Goal: Information Seeking & Learning: Check status

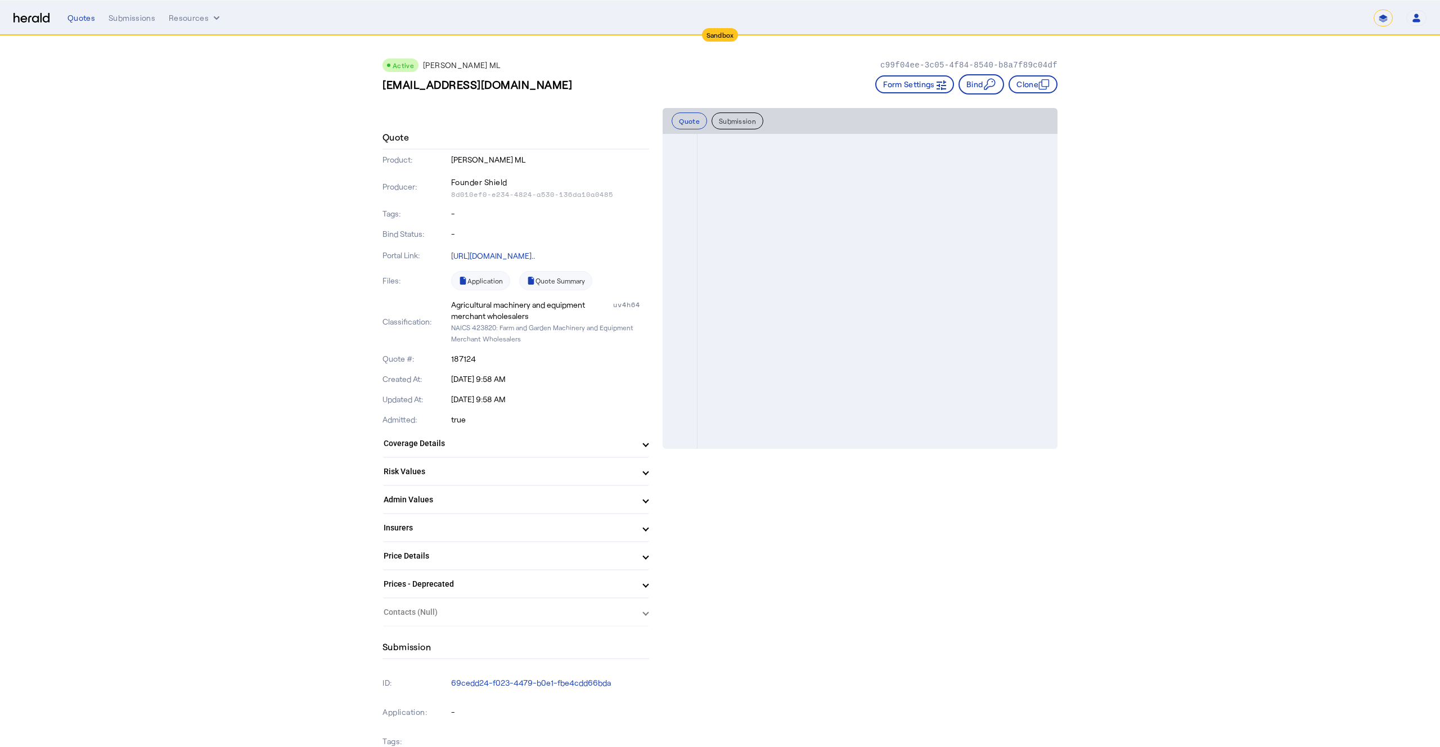
scroll to position [1066, 0]
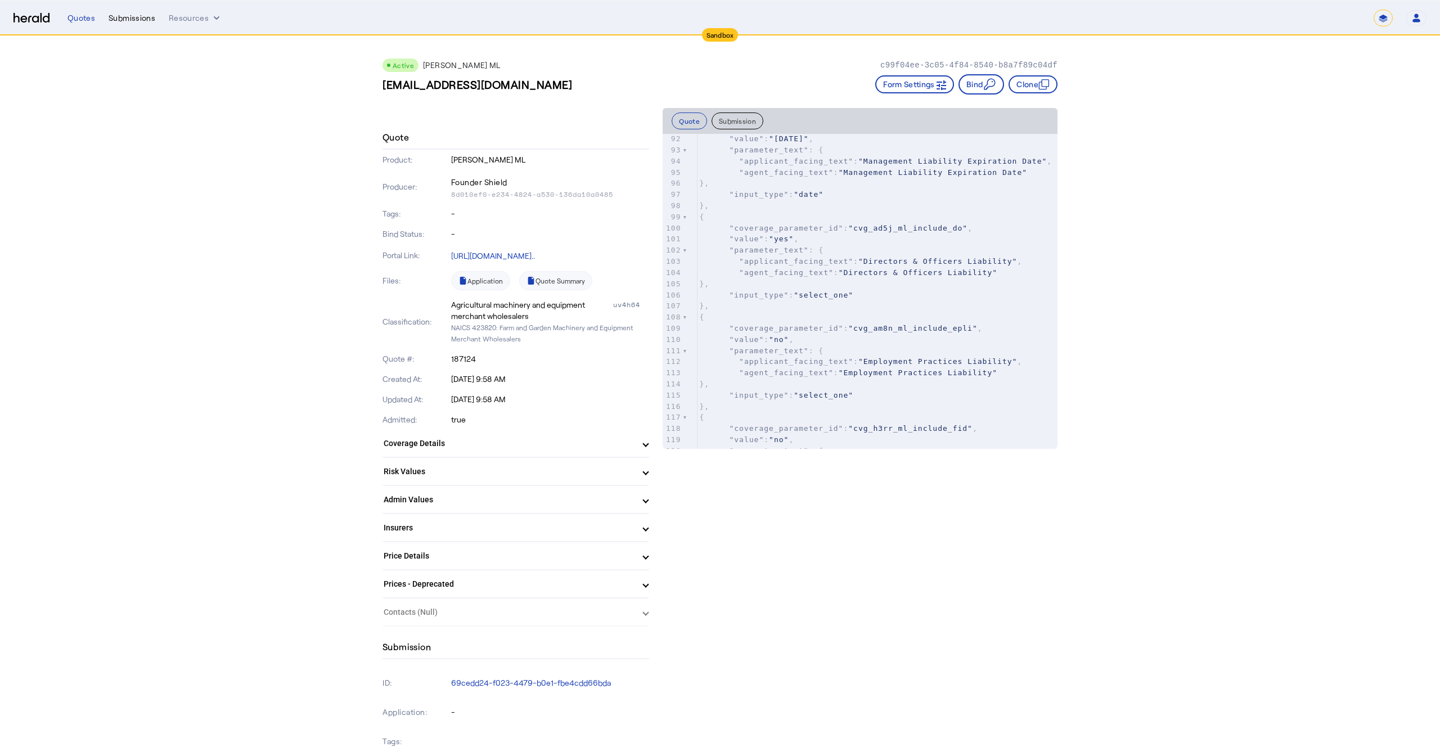
click at [129, 19] on div "Submissions" at bounding box center [132, 17] width 47 height 11
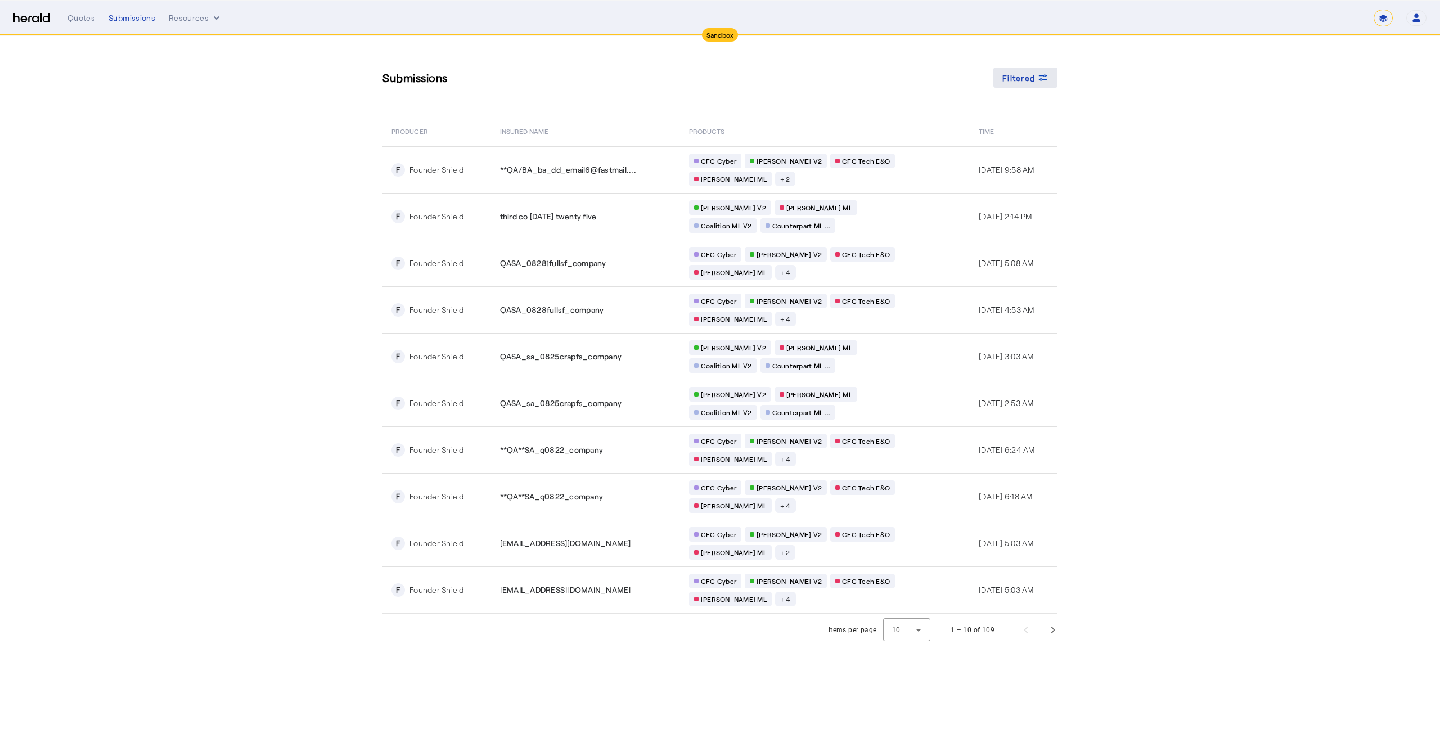
click at [1049, 86] on span at bounding box center [1026, 77] width 64 height 27
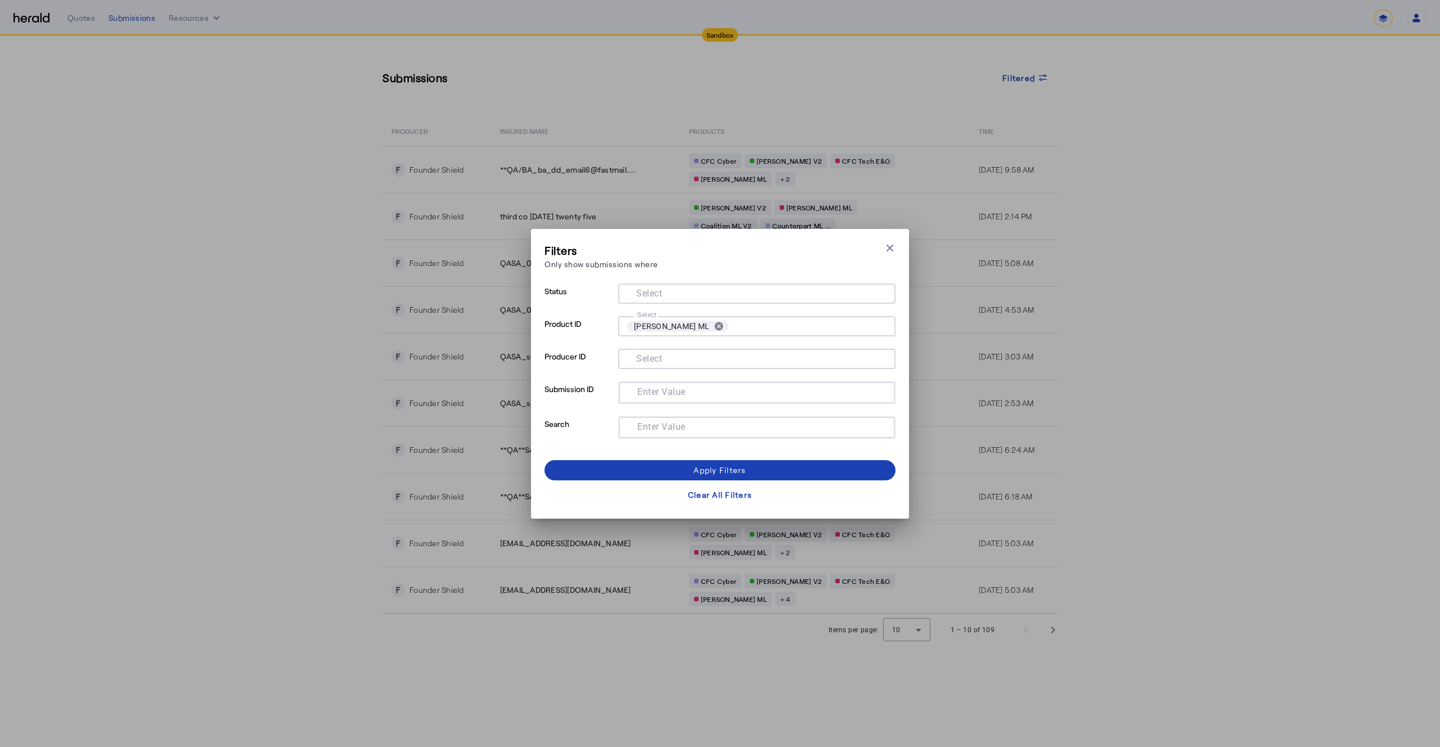
click at [1196, 295] on div "Filters Only show submissions where Close modal Status Select Product ID Select…" at bounding box center [720, 373] width 1440 height 747
click at [709, 325] on button "cancel" at bounding box center [718, 326] width 19 height 10
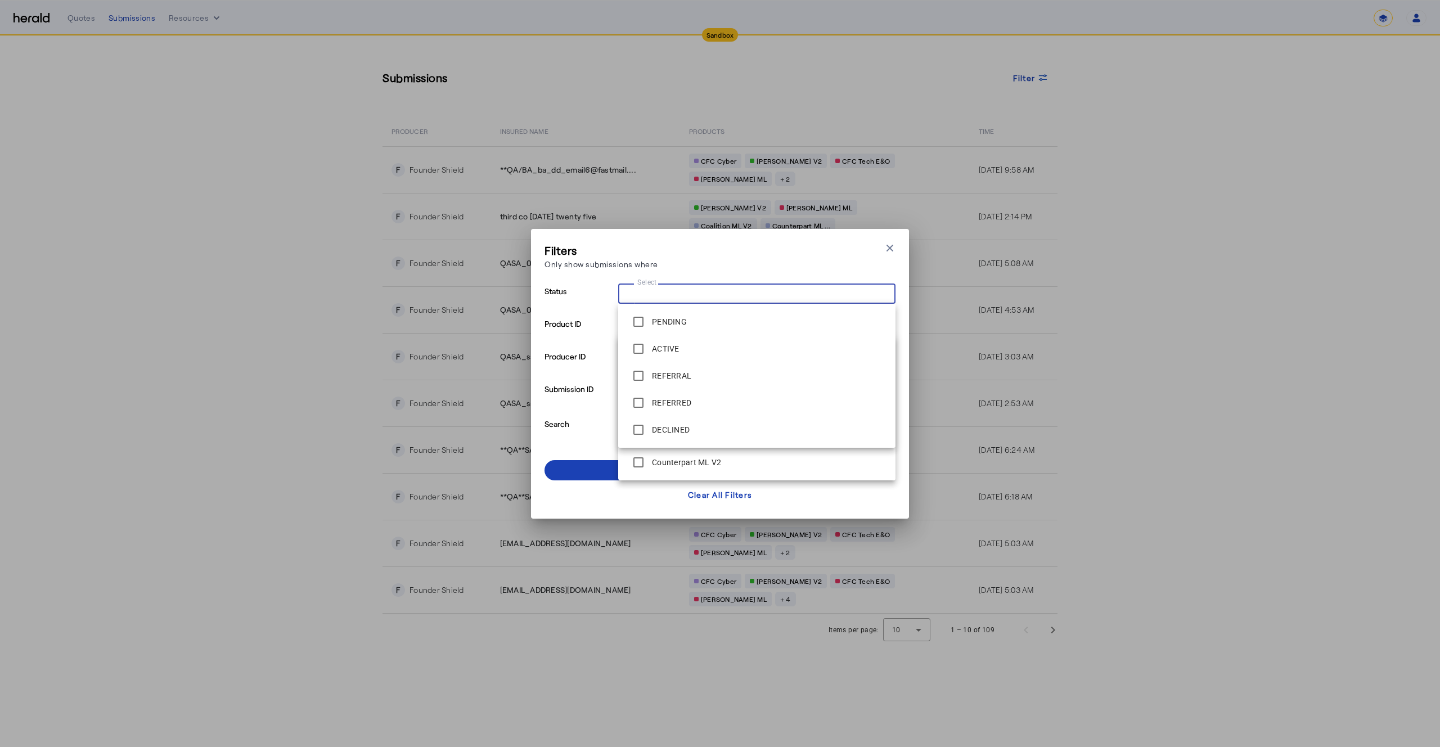
click at [681, 294] on input "Select" at bounding box center [754, 293] width 255 height 14
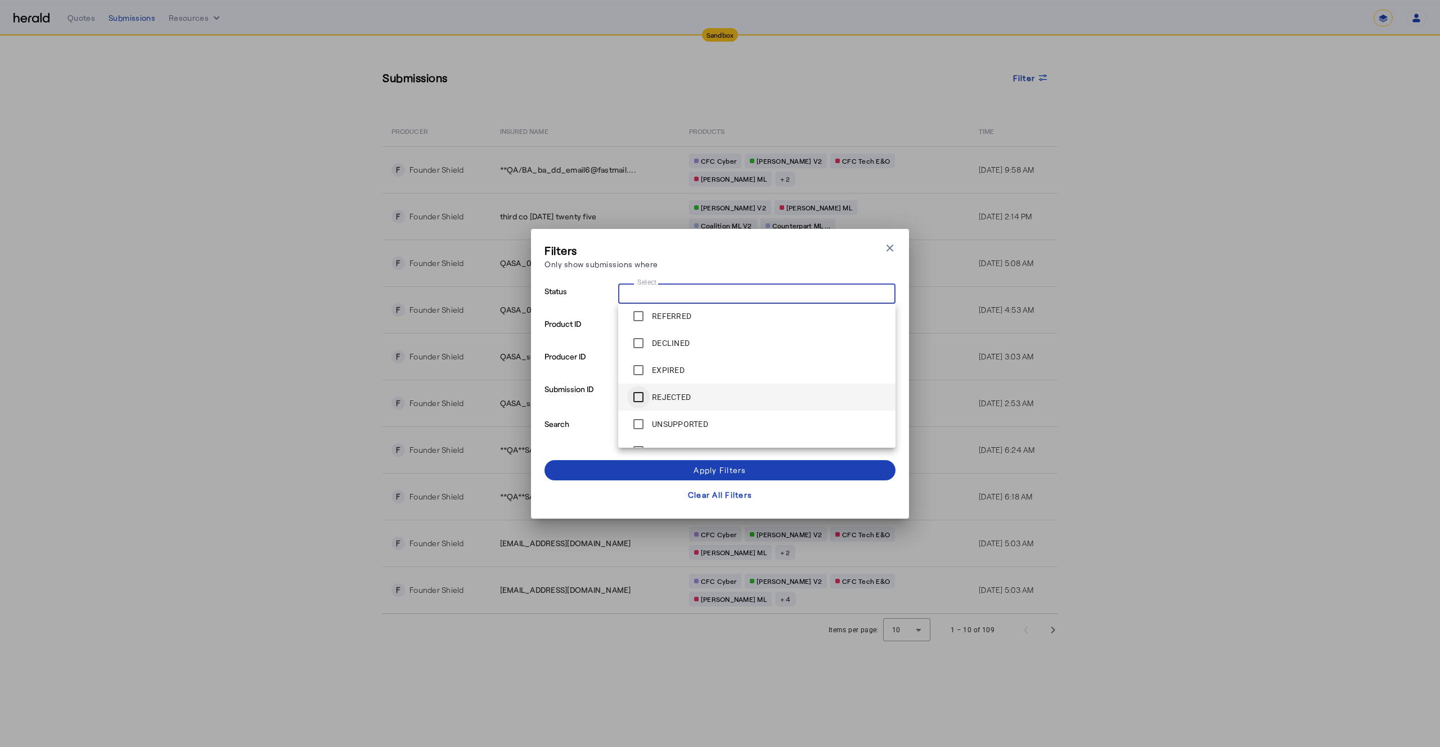
scroll to position [91, 0]
click at [690, 471] on span at bounding box center [720, 470] width 351 height 27
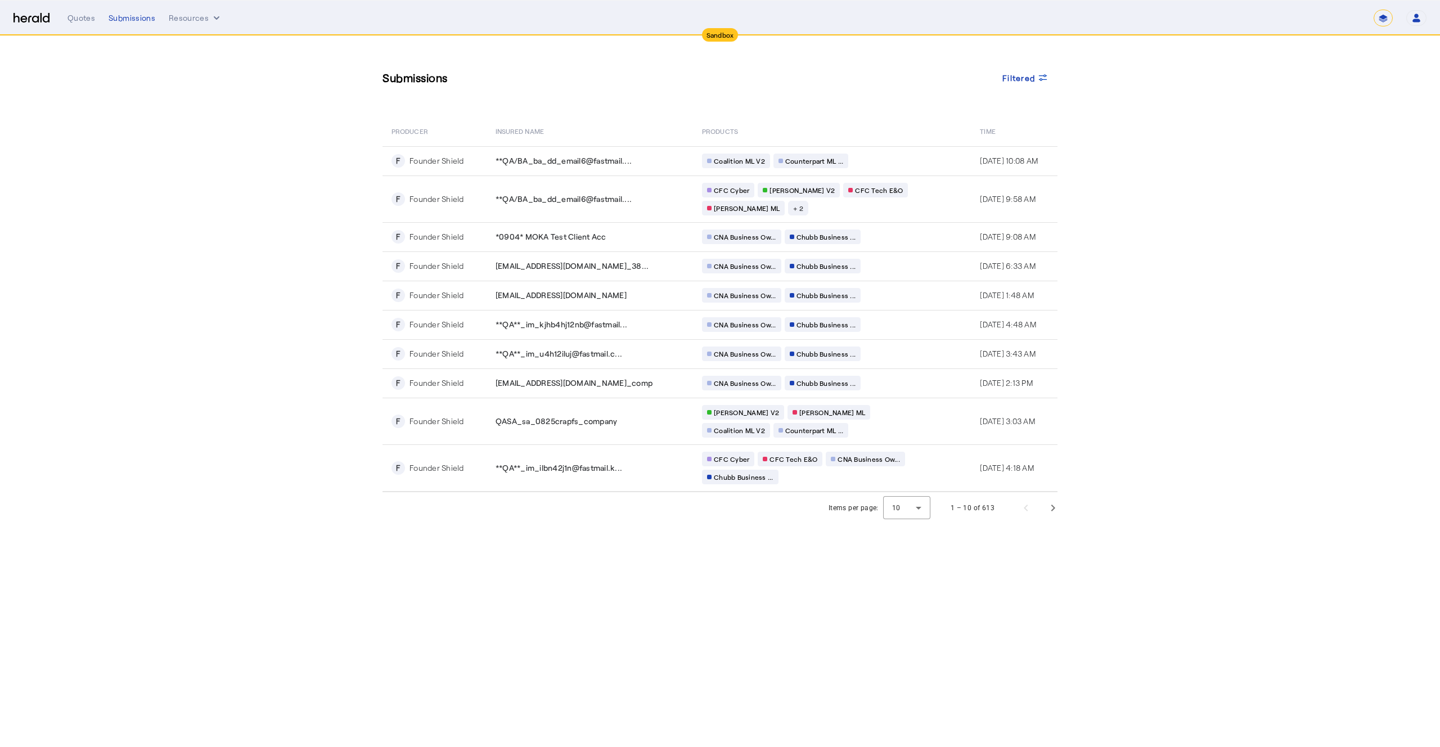
click at [819, 124] on th "PRODUCTS" at bounding box center [832, 131] width 278 height 32
click at [542, 163] on span "**QA/BA_ba_dd_email6@fastmail...." at bounding box center [564, 160] width 136 height 11
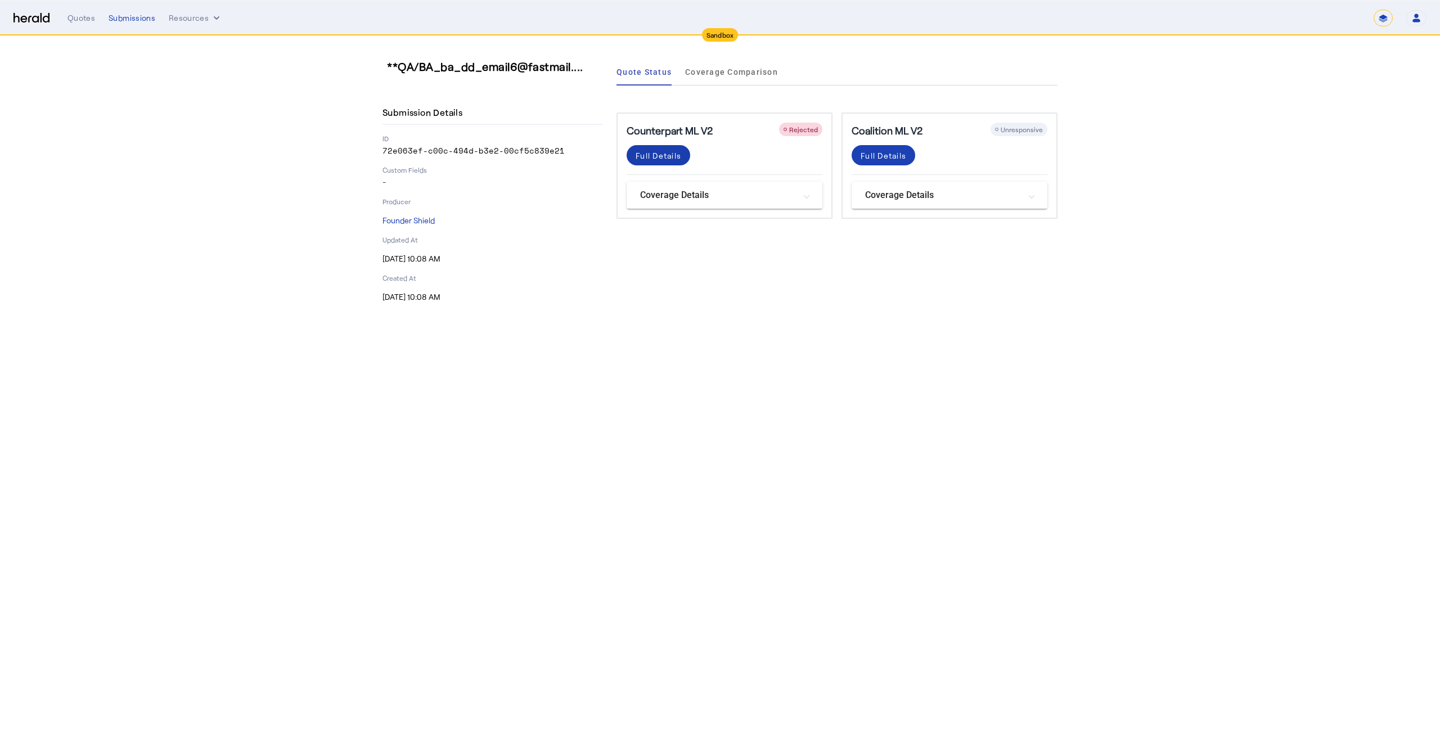
click at [677, 151] on div "Full Details" at bounding box center [659, 156] width 46 height 12
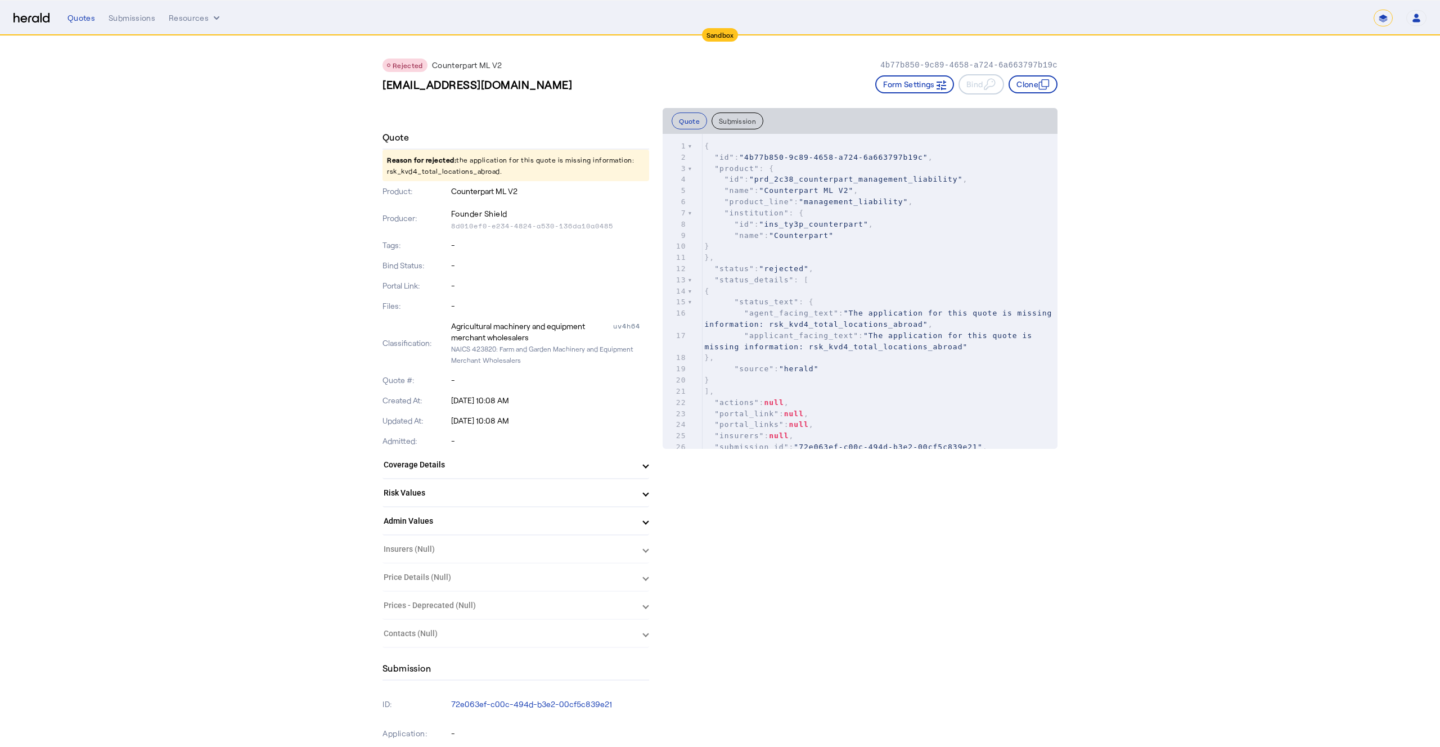
click at [457, 170] on p "Reason for rejected: the application for this quote is missing information: rsk…" at bounding box center [516, 166] width 267 height 32
copy p "rsk_kvd4_total_locations_abroad"
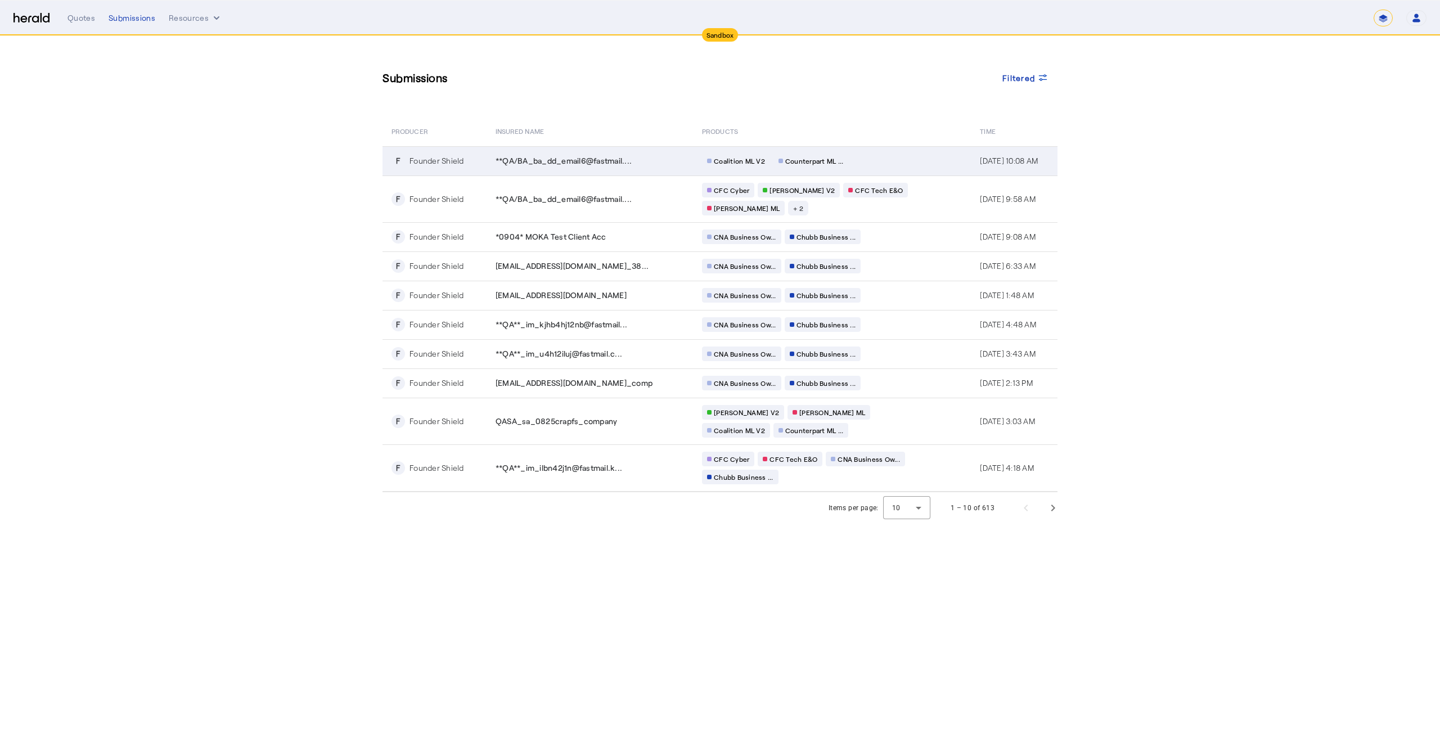
click at [881, 155] on div "Coalition ML V2 Counterpart ML ..." at bounding box center [810, 161] width 216 height 15
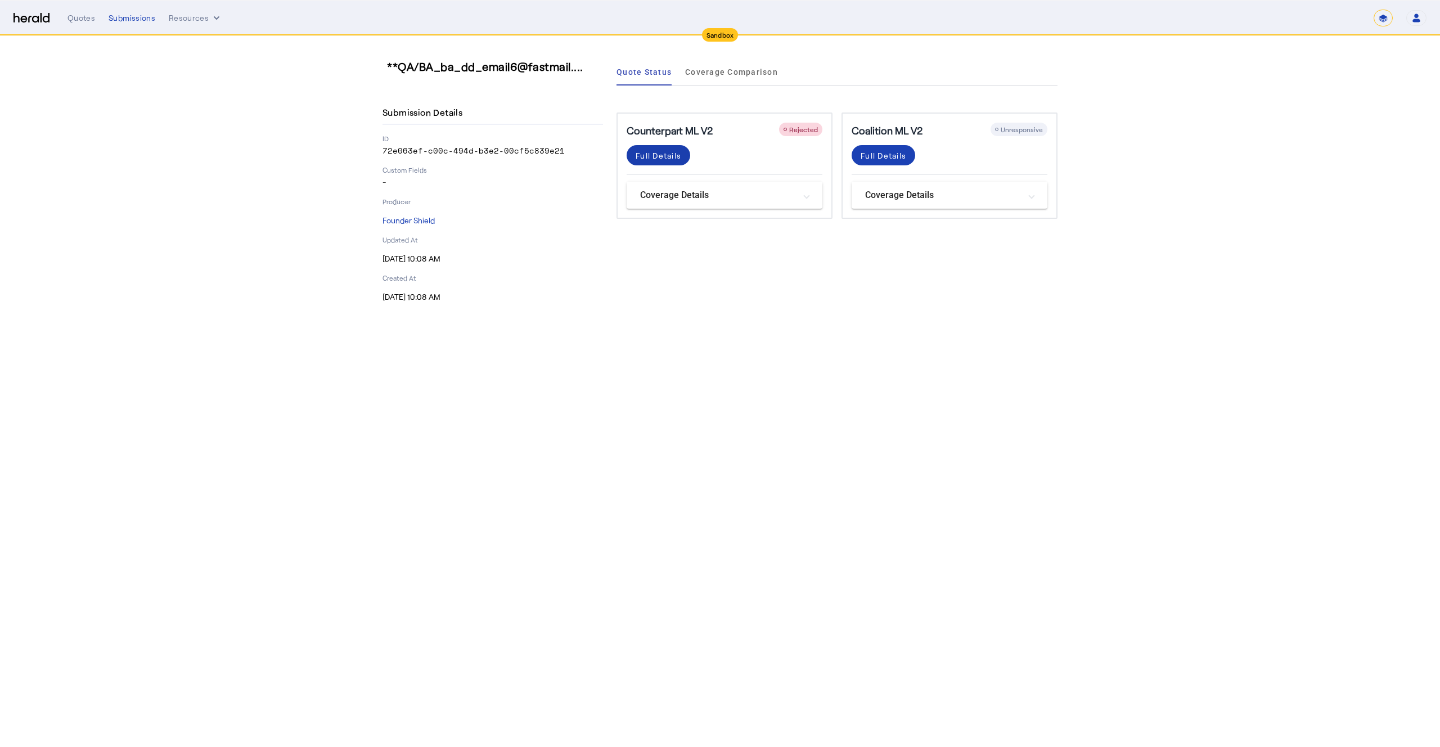
click at [666, 163] on span at bounding box center [659, 155] width 64 height 27
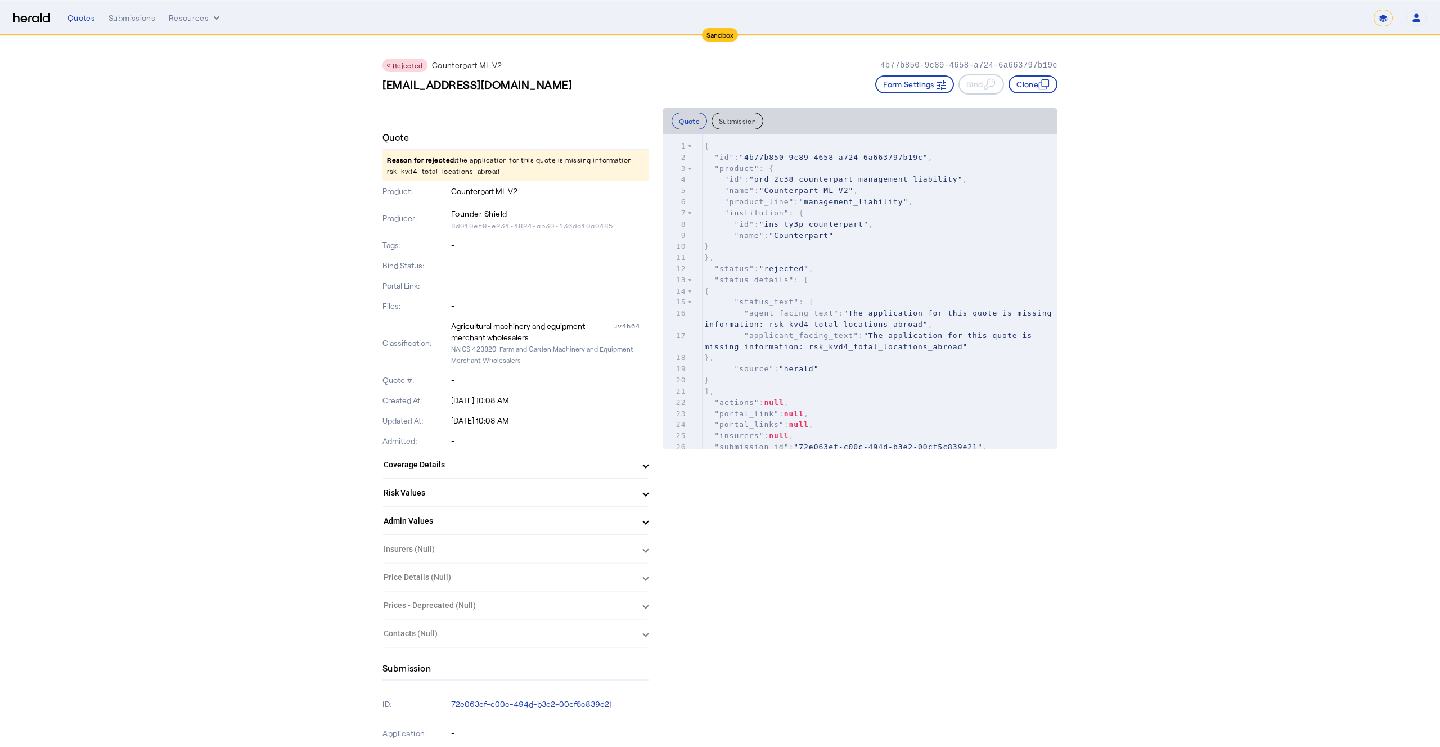
click at [466, 170] on p "Reason for rejected: the application for this quote is missing information: rsk…" at bounding box center [516, 166] width 267 height 32
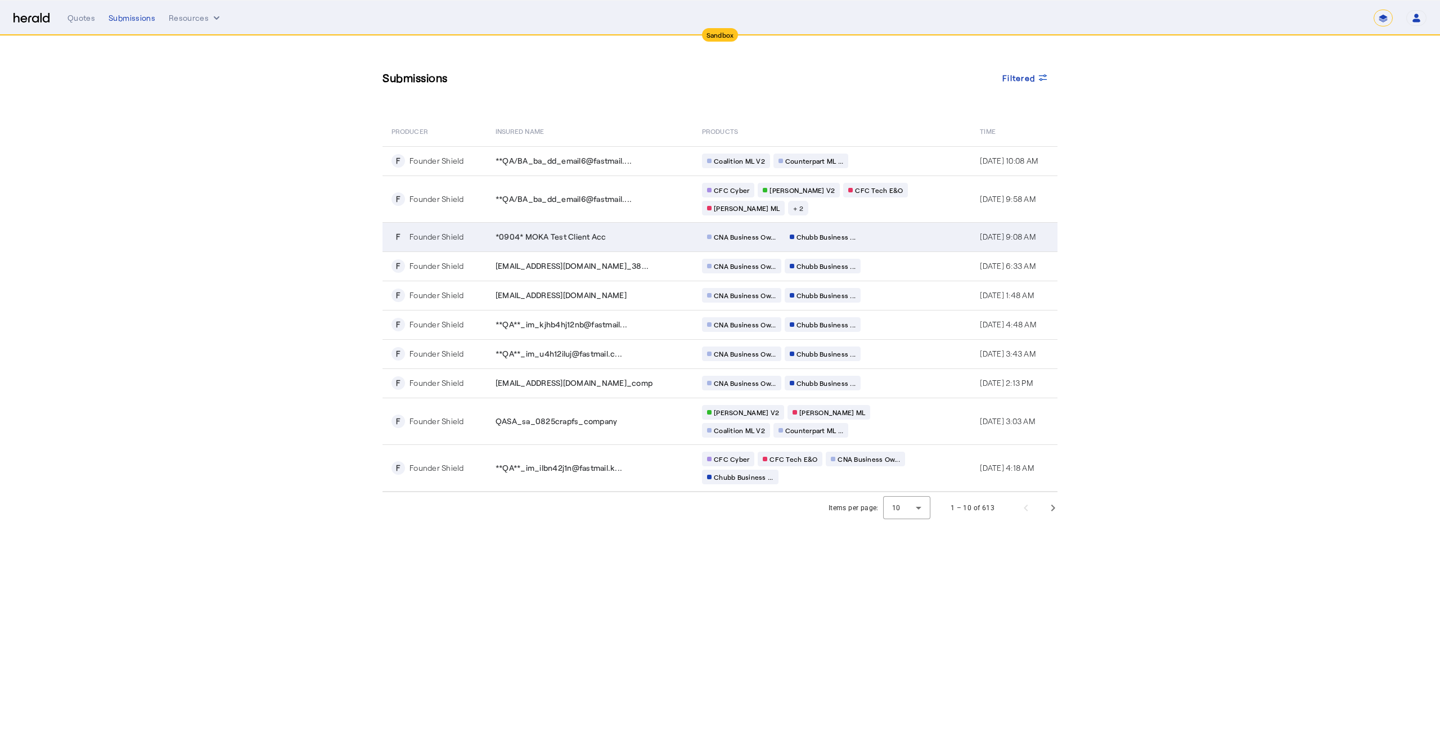
click at [873, 231] on div "CNA Business Ow... Chubb Business ..." at bounding box center [810, 237] width 216 height 15
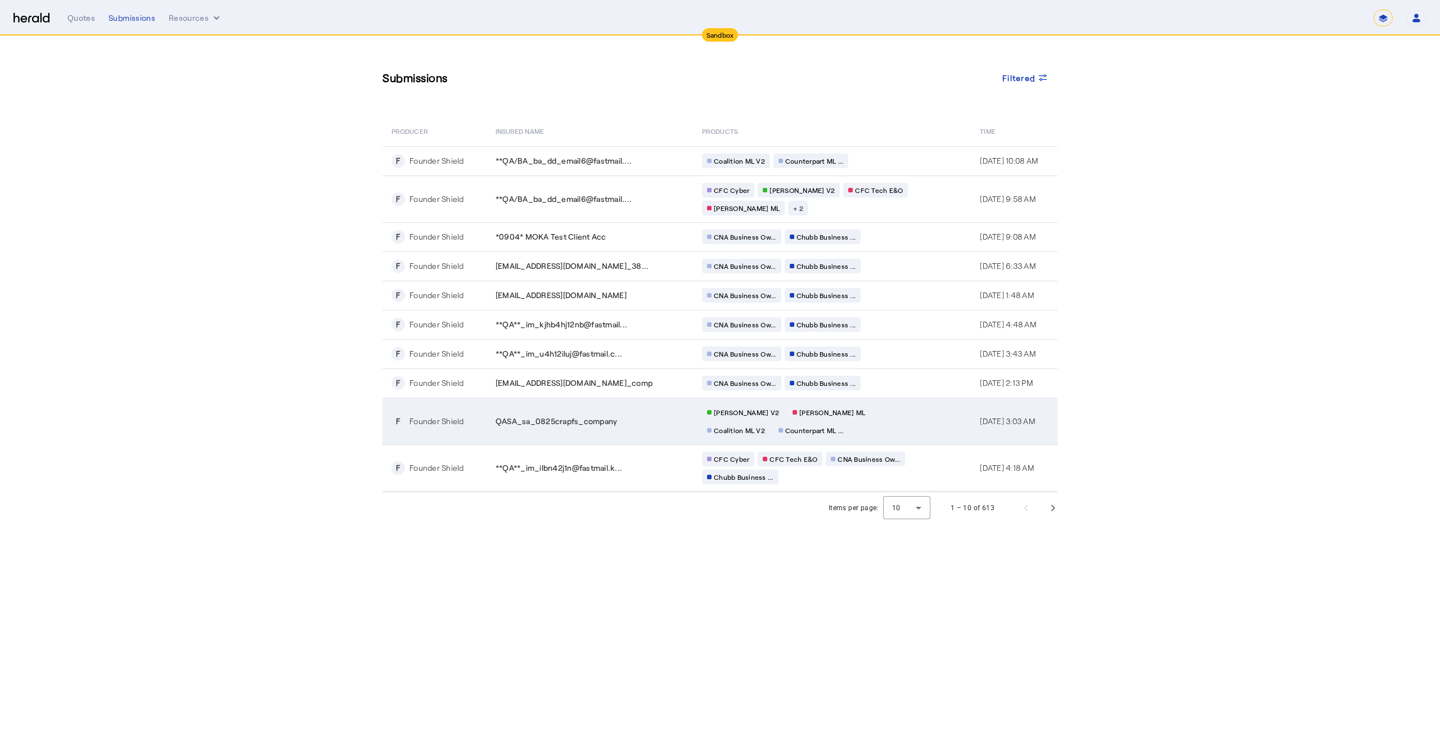
click at [899, 421] on td "Chubb ML V2 Berkley MP ML Coalition ML V2 Counterpart ML ..." at bounding box center [832, 421] width 278 height 47
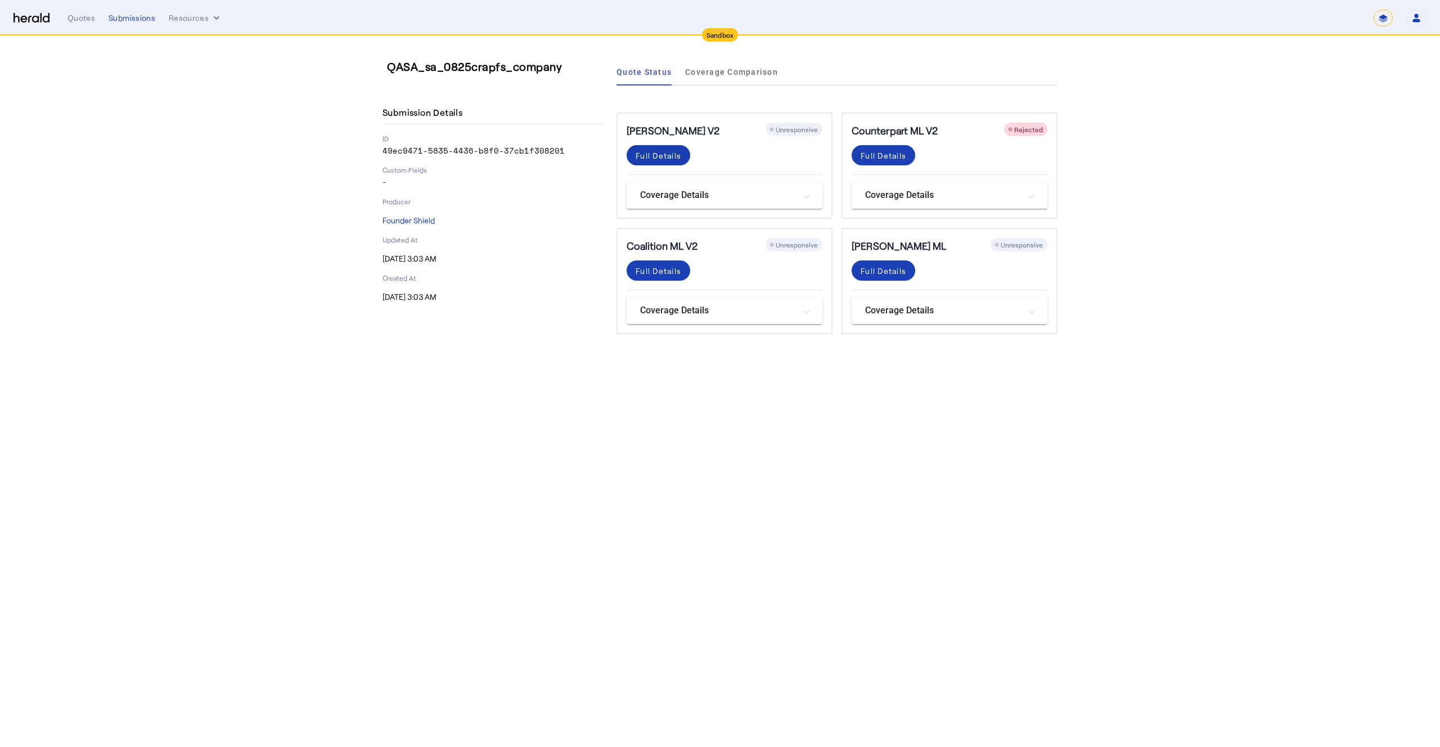
click at [651, 155] on div "Full Details" at bounding box center [659, 156] width 46 height 12
click at [679, 268] on div "Full Details" at bounding box center [659, 271] width 46 height 12
click at [892, 272] on div "Full Details" at bounding box center [884, 271] width 46 height 12
click at [883, 156] on div "Full Details" at bounding box center [884, 156] width 46 height 12
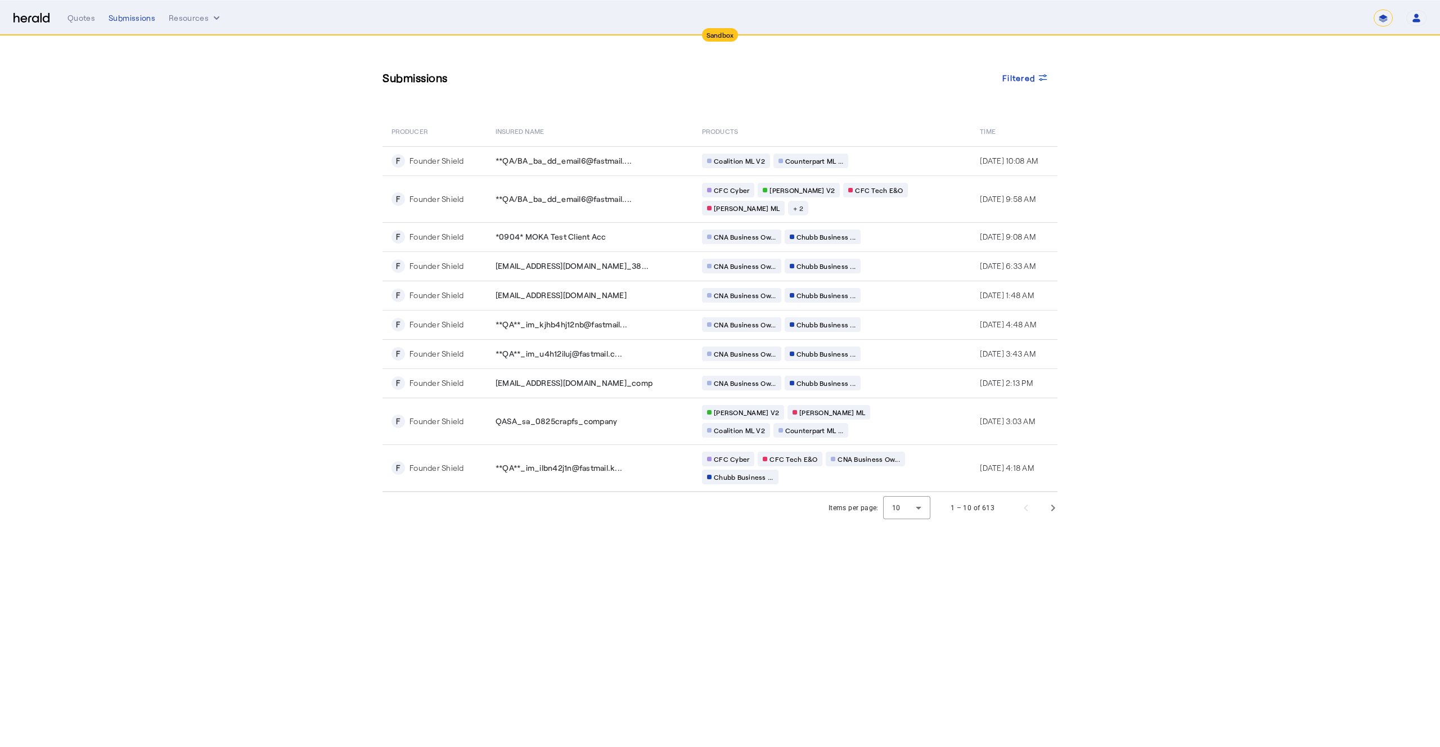
click at [1381, 18] on select "**********" at bounding box center [1383, 18] width 19 height 17
select select "**********"
click at [1374, 10] on select "**********" at bounding box center [1383, 18] width 19 height 17
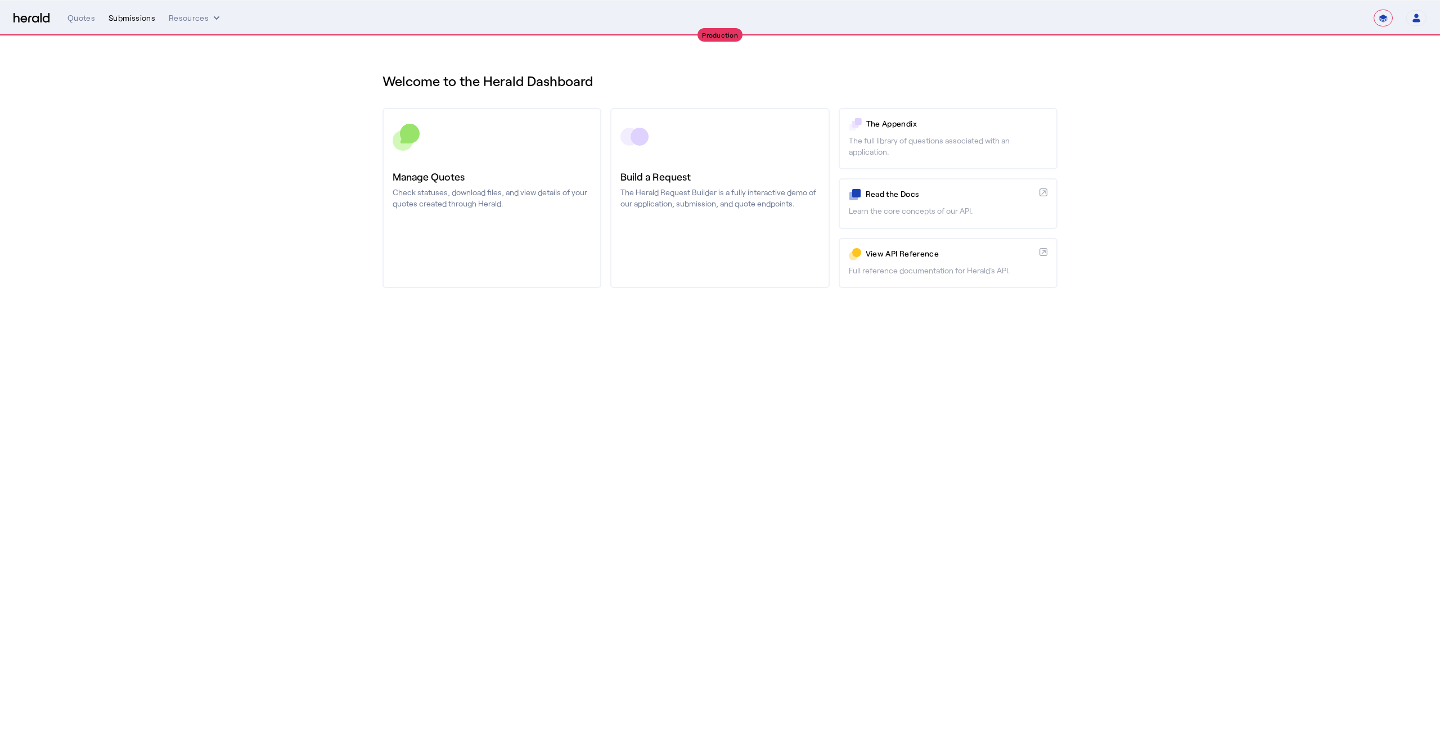
click at [141, 17] on div "Submissions" at bounding box center [132, 17] width 47 height 11
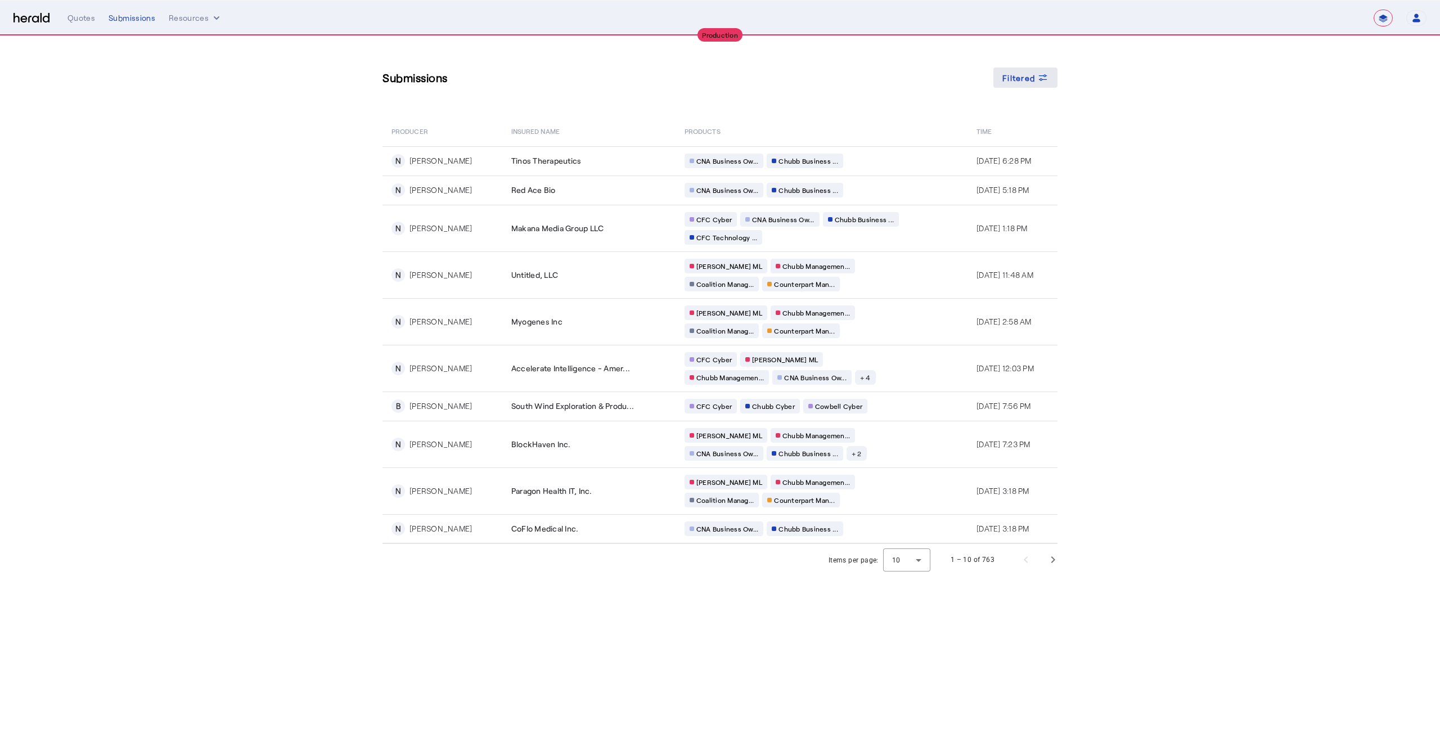
click at [1040, 80] on icon at bounding box center [1043, 79] width 8 height 3
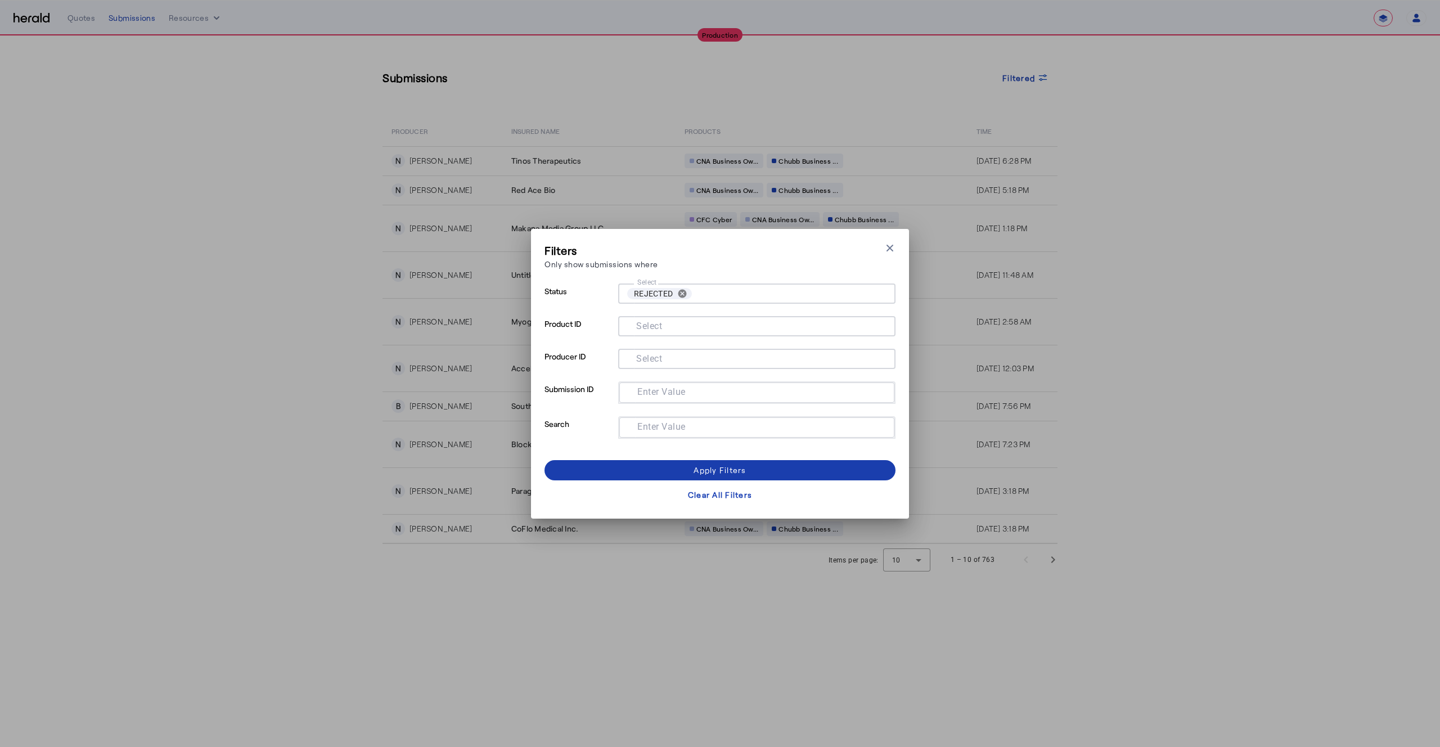
click at [709, 465] on div "Apply Filters" at bounding box center [720, 470] width 52 height 12
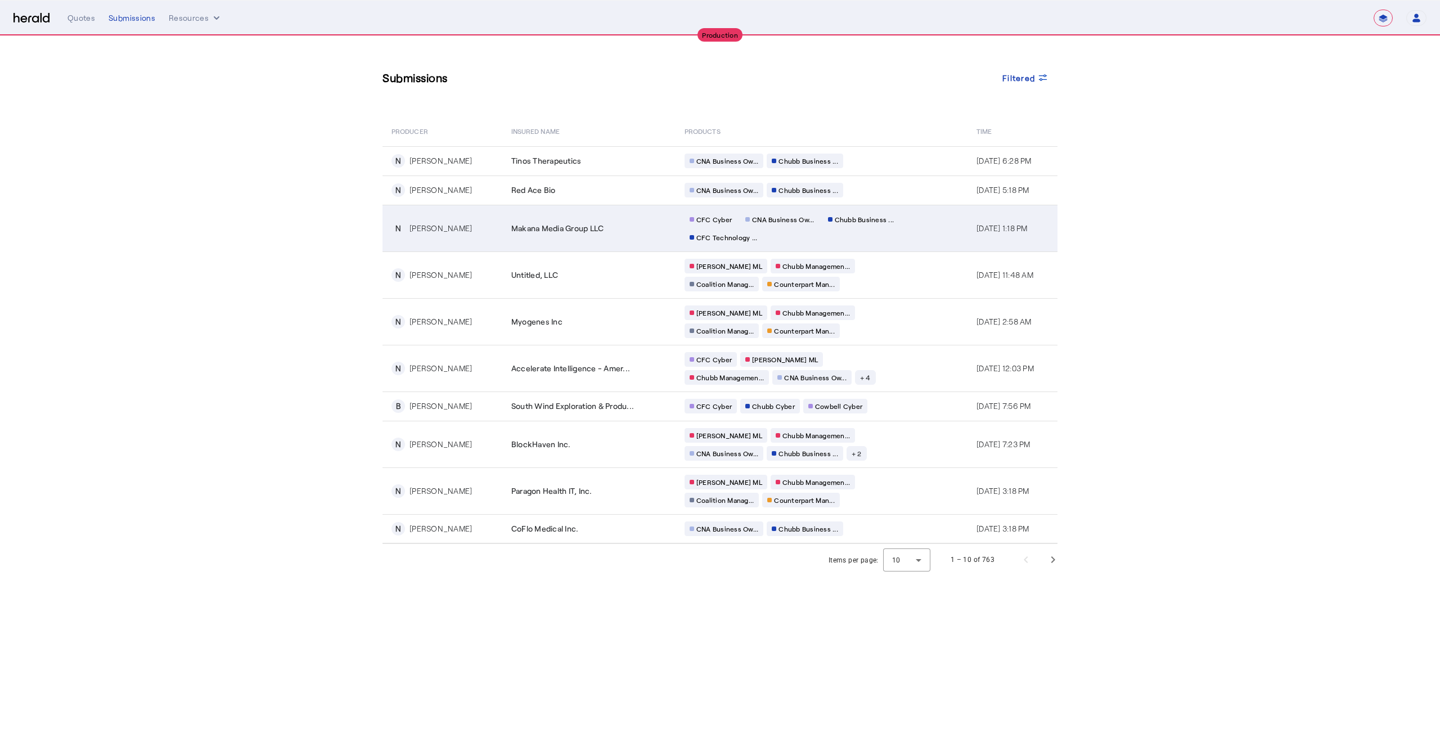
click at [595, 237] on td "Makana Media Group LLC" at bounding box center [588, 228] width 173 height 47
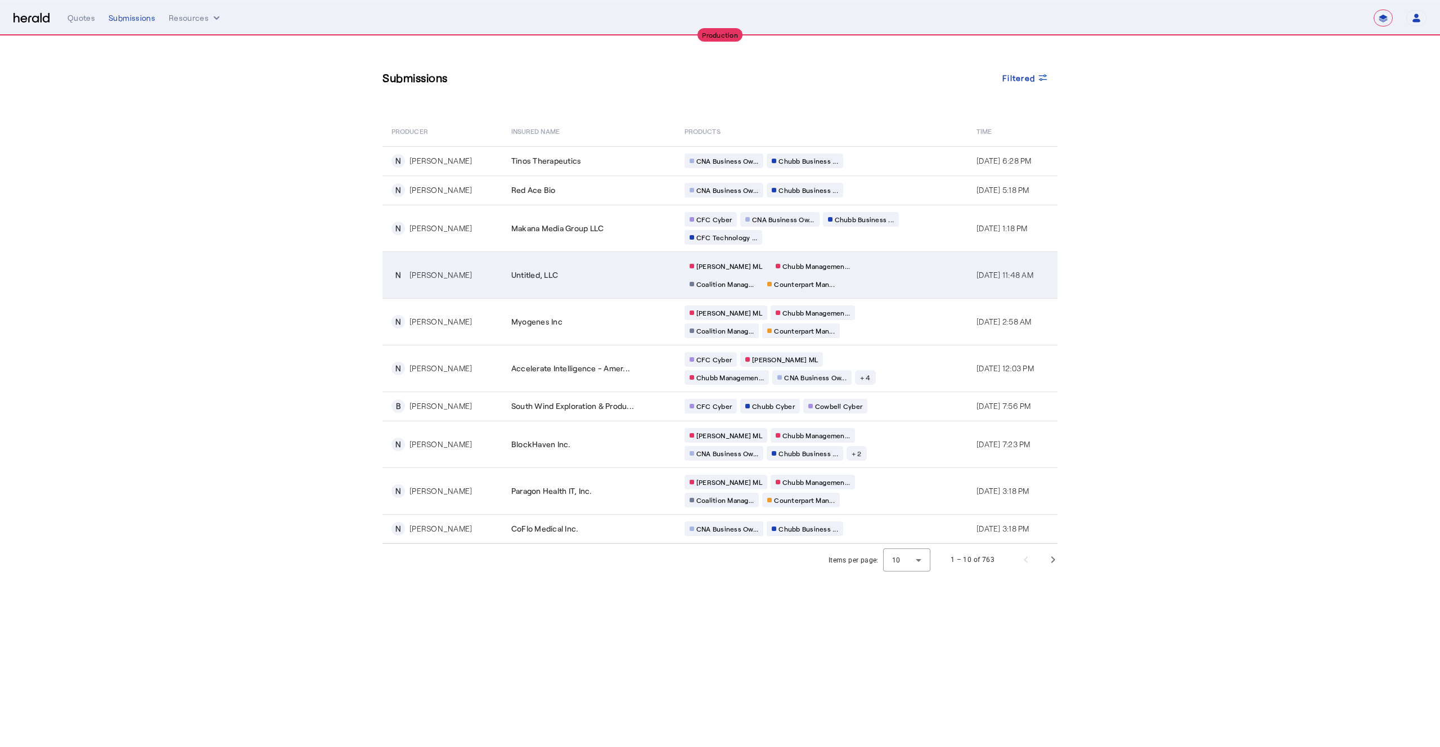
click at [604, 277] on div "Untitled, LLC" at bounding box center [591, 274] width 160 height 11
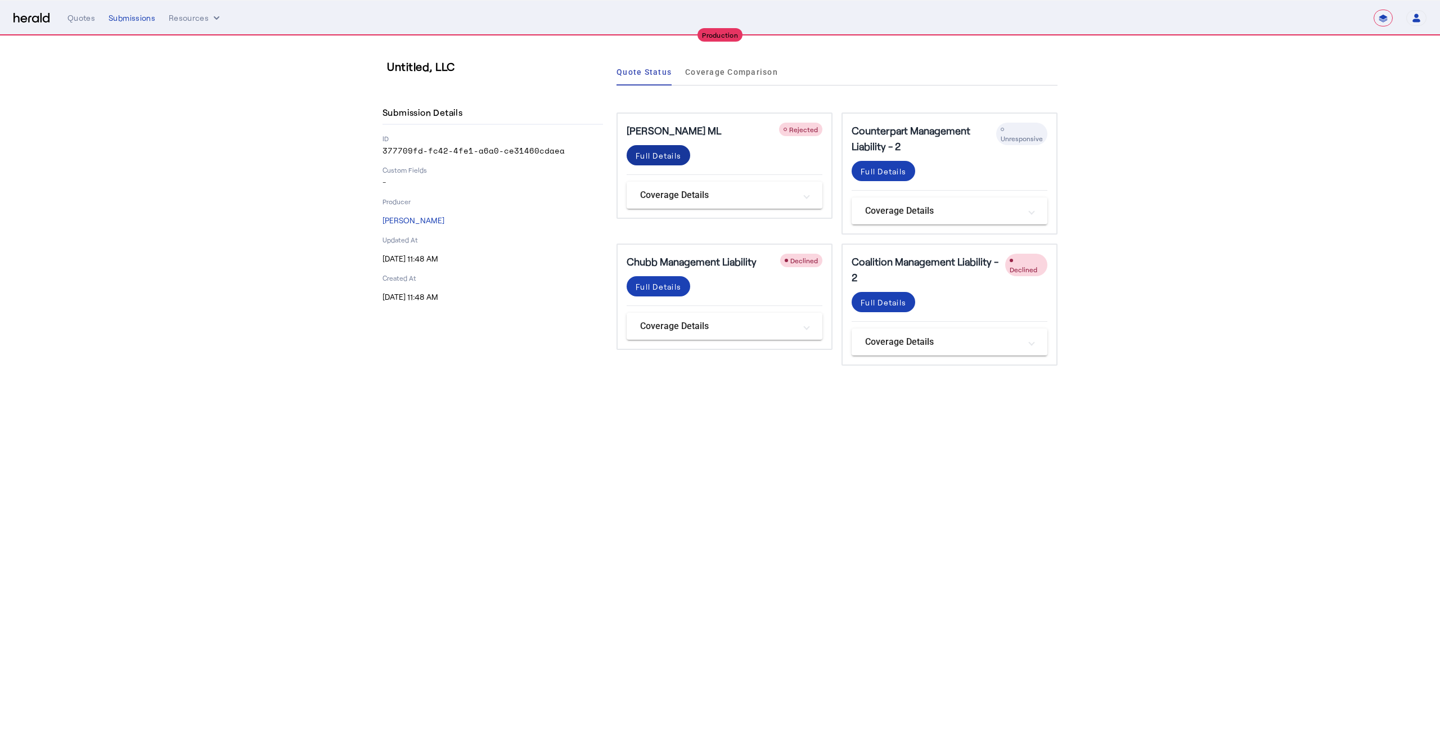
click at [648, 156] on div "Full Details" at bounding box center [659, 156] width 46 height 12
click at [662, 289] on div "Full Details" at bounding box center [659, 287] width 46 height 12
click at [902, 305] on div "Full Details" at bounding box center [884, 302] width 46 height 12
click at [891, 172] on div "Full Details" at bounding box center [884, 171] width 46 height 12
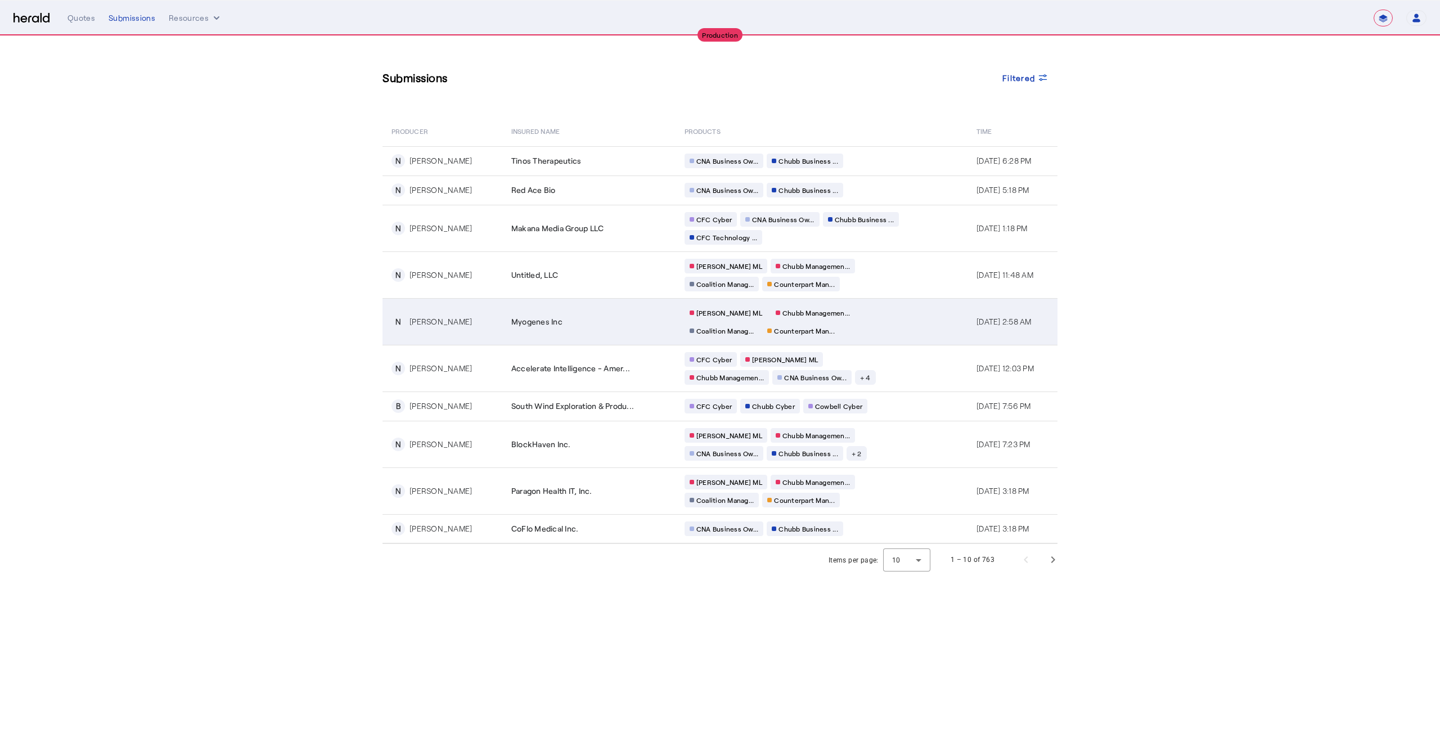
click at [612, 326] on div "Myogenes Inc" at bounding box center [591, 321] width 160 height 11
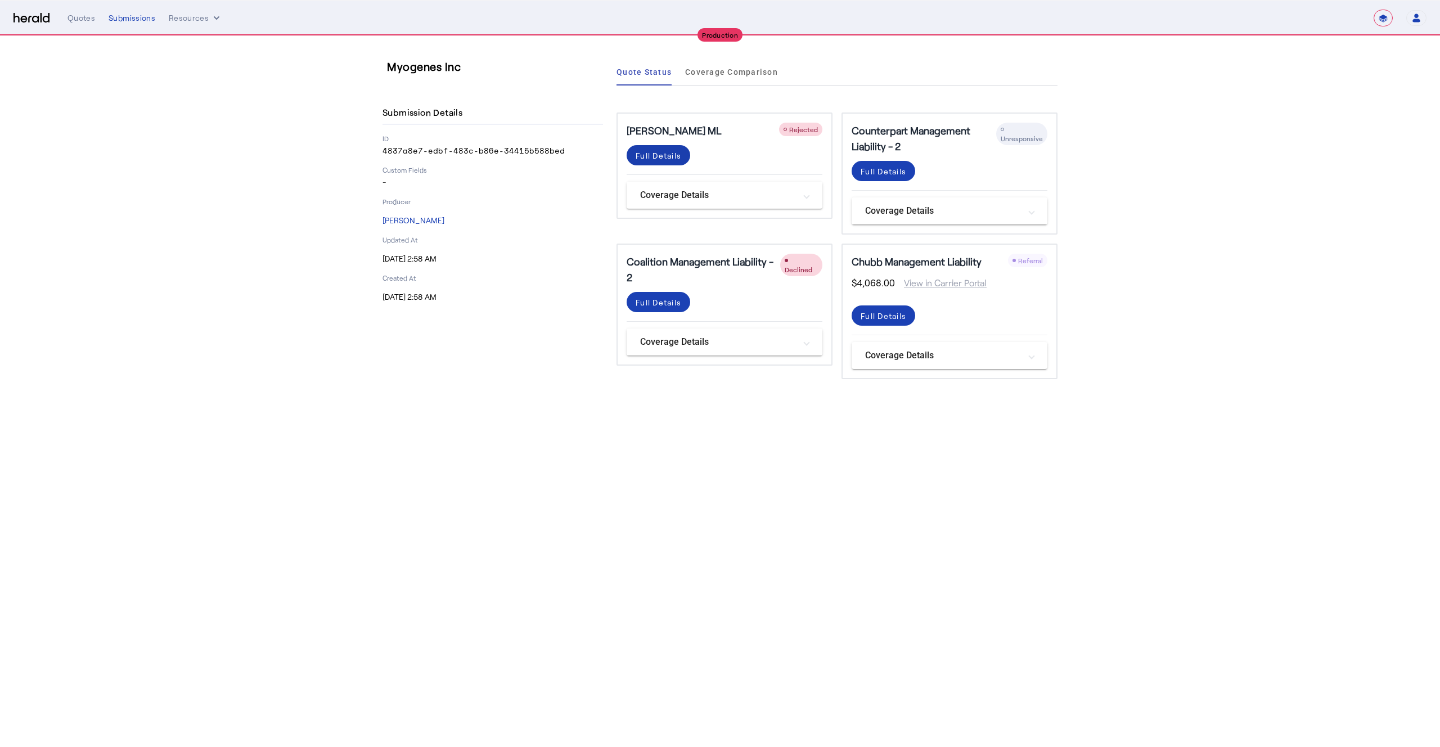
click at [655, 151] on div "Full Details" at bounding box center [659, 156] width 46 height 12
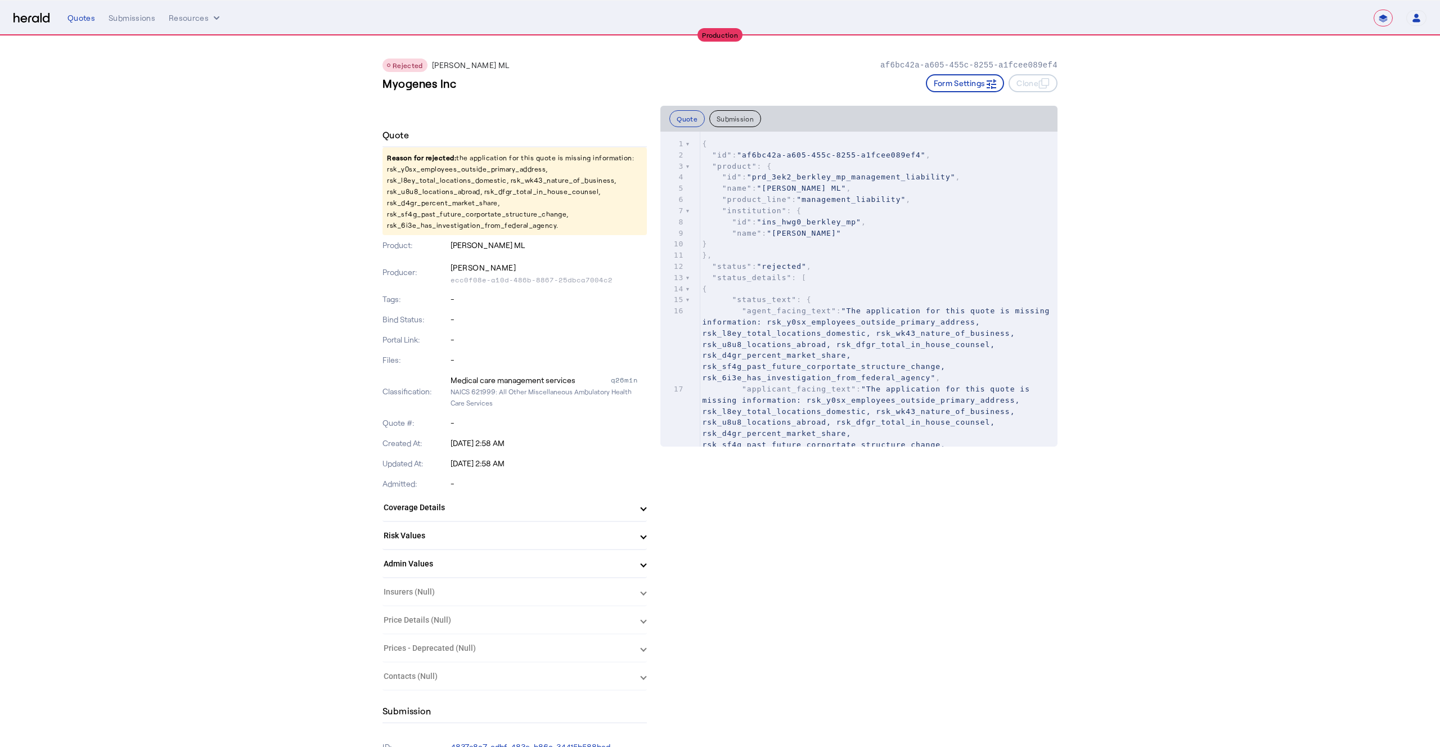
click at [473, 167] on p "Reason for rejected: the application for this quote is missing information: rsk…" at bounding box center [515, 191] width 264 height 88
copy p "rsk_y0sx_employees_outside_primary_address"
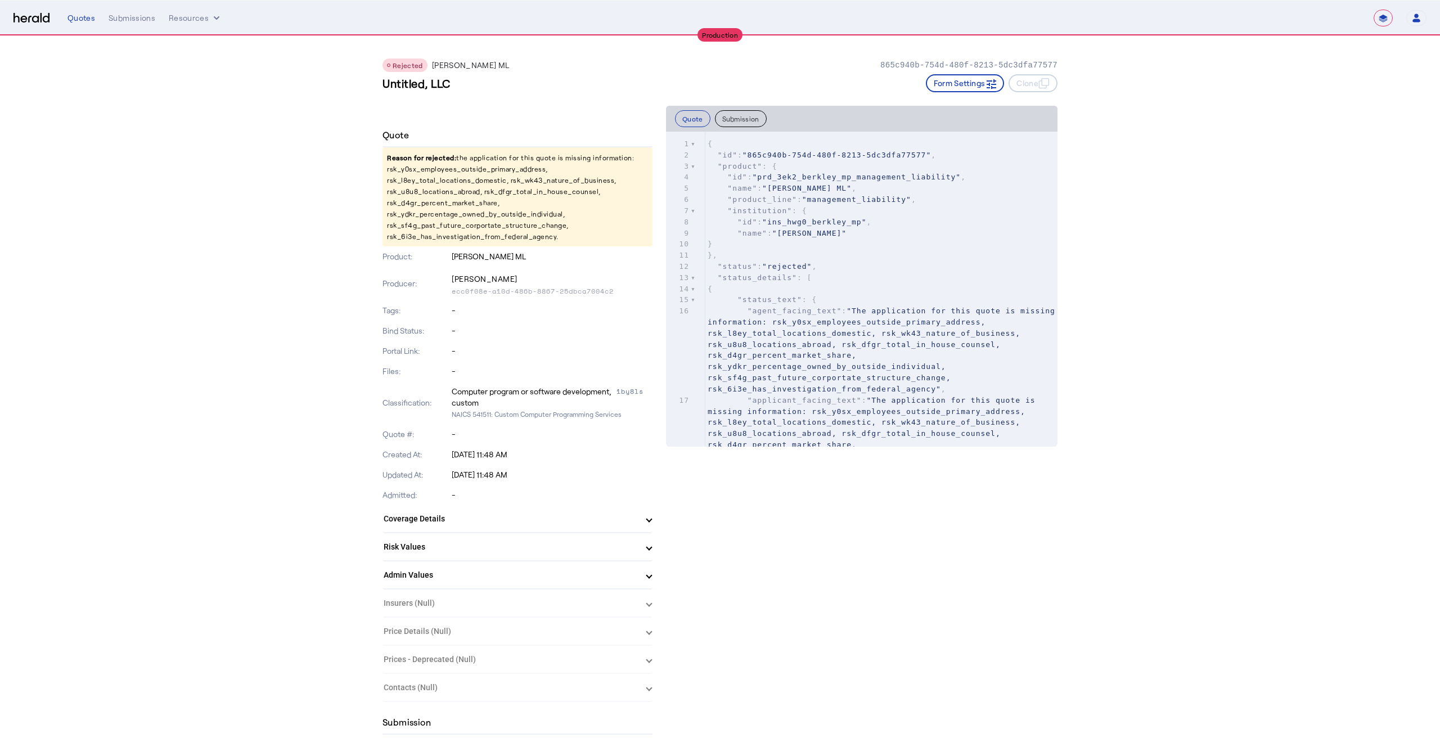
select select "**********"
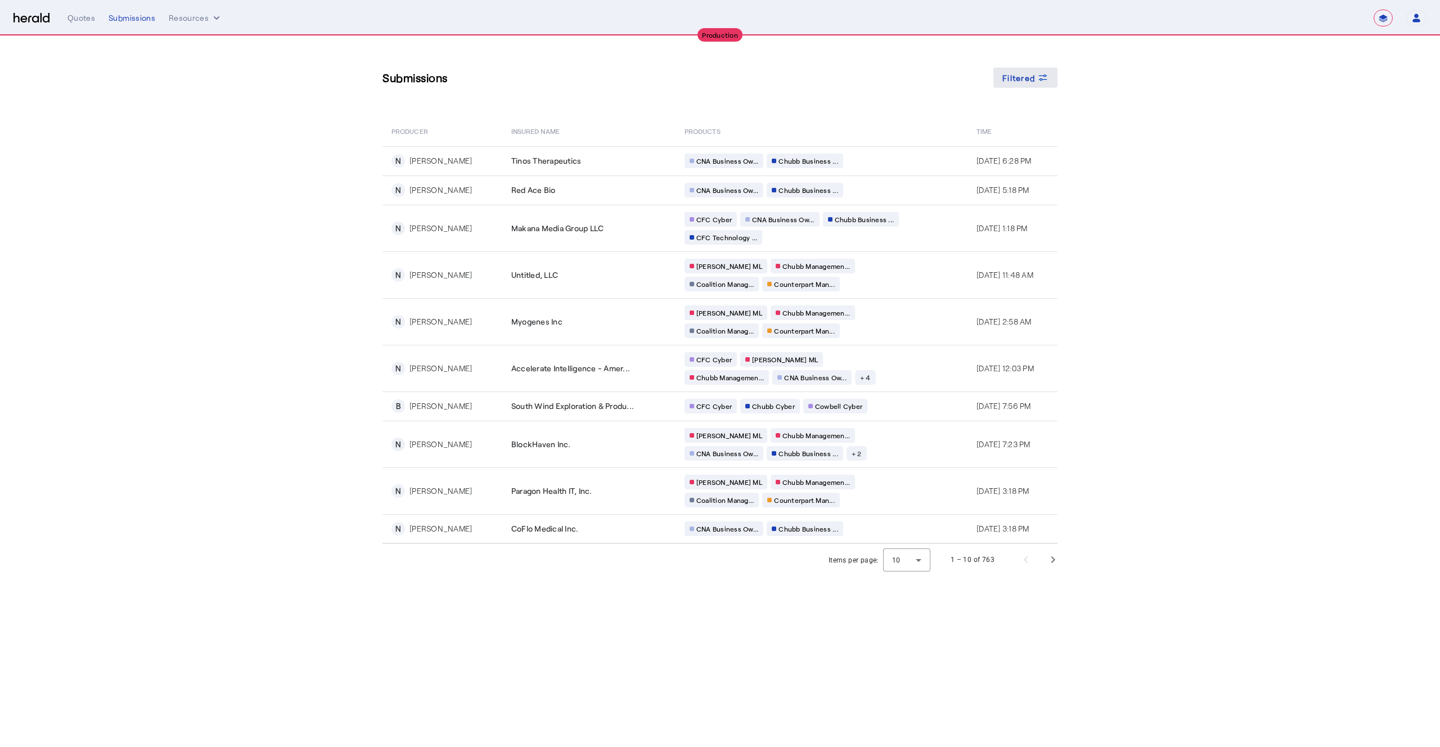
click at [1021, 80] on span "Filtered" at bounding box center [1019, 78] width 33 height 12
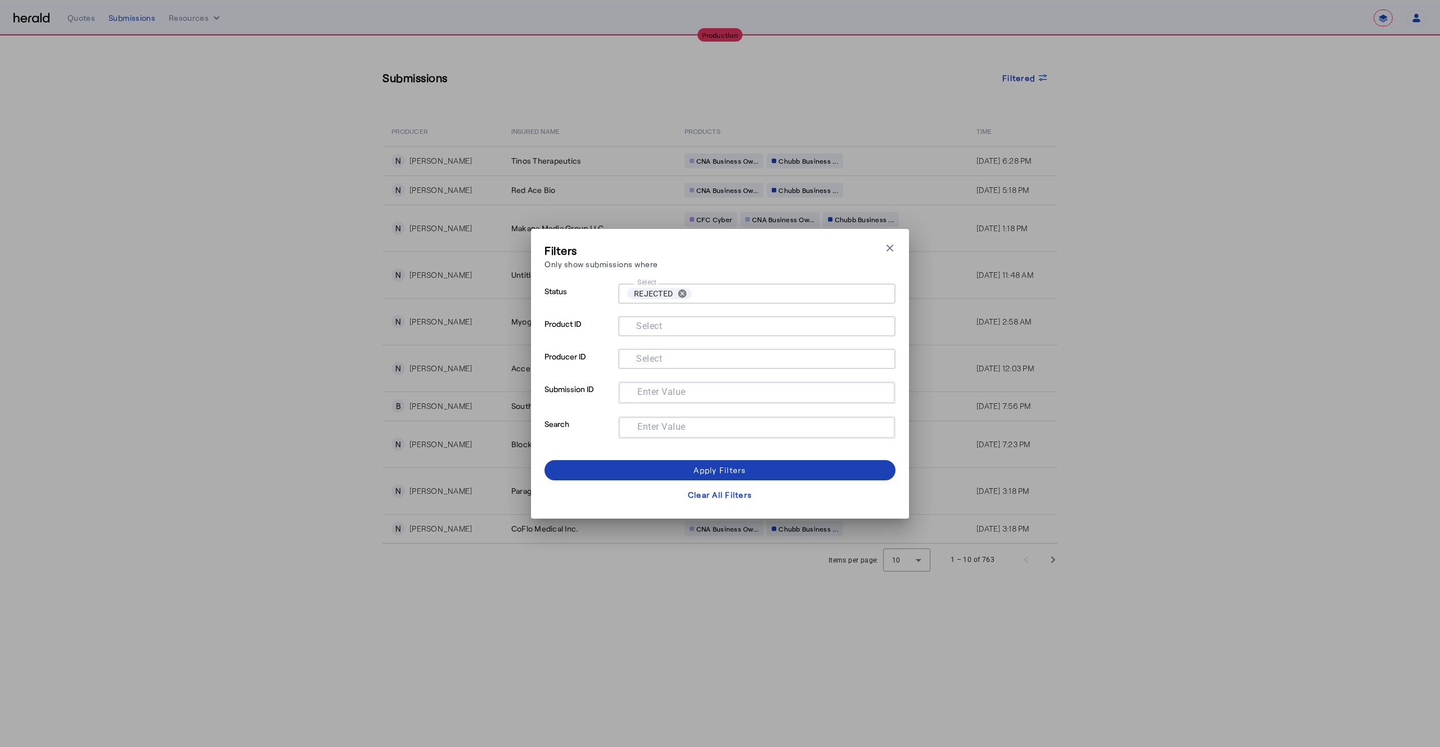
click at [645, 326] on mat-label "Select" at bounding box center [649, 325] width 26 height 11
click at [645, 326] on input "Select" at bounding box center [754, 325] width 255 height 14
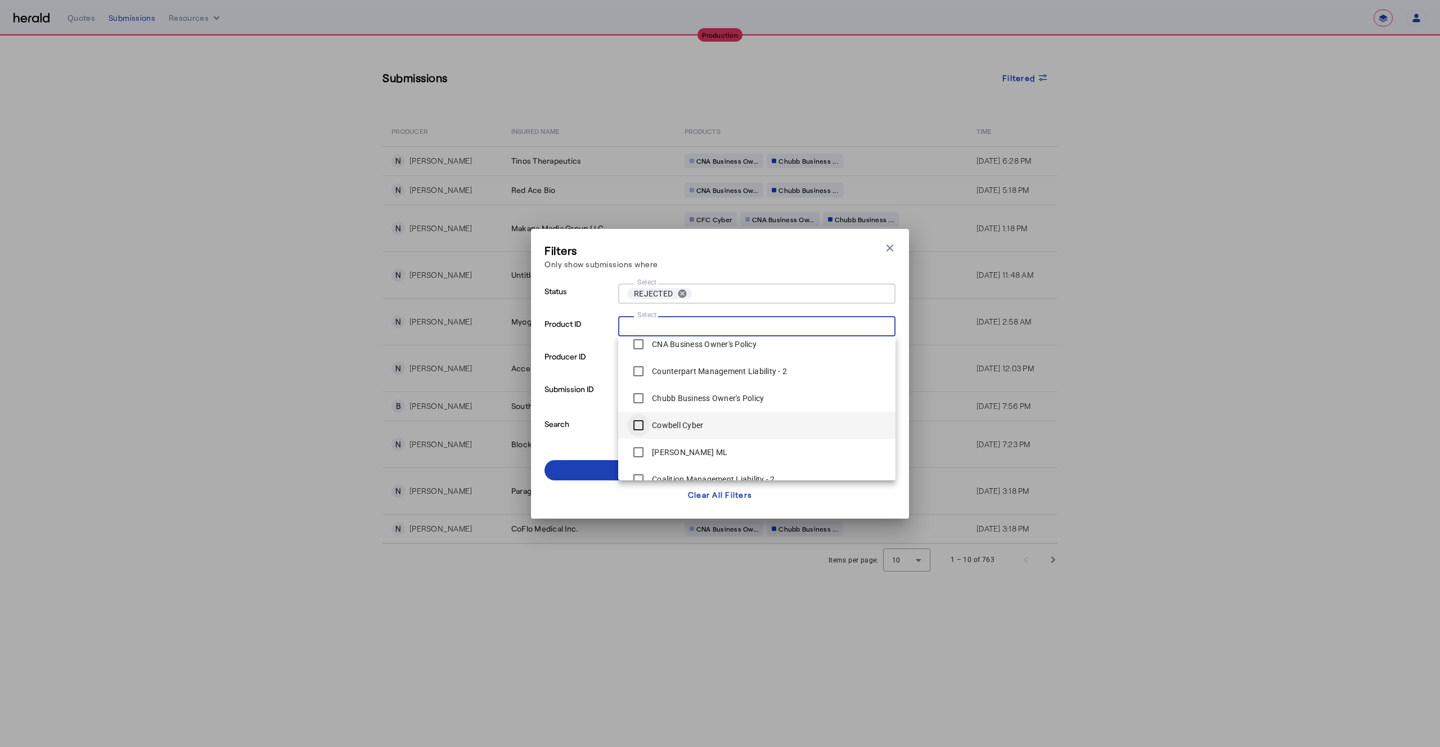
scroll to position [15, 0]
click at [579, 462] on span at bounding box center [720, 470] width 351 height 27
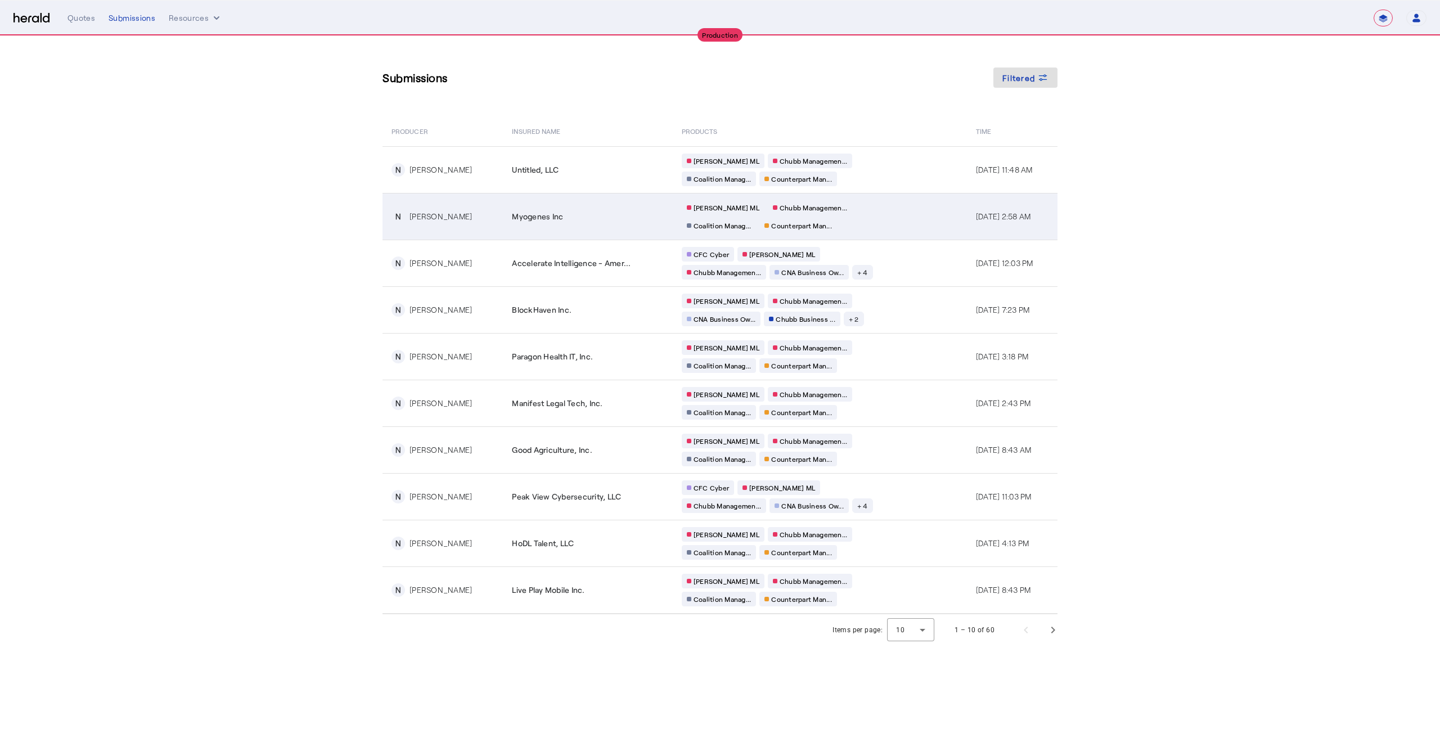
click at [596, 221] on div "Myogenes Inc" at bounding box center [590, 216] width 156 height 11
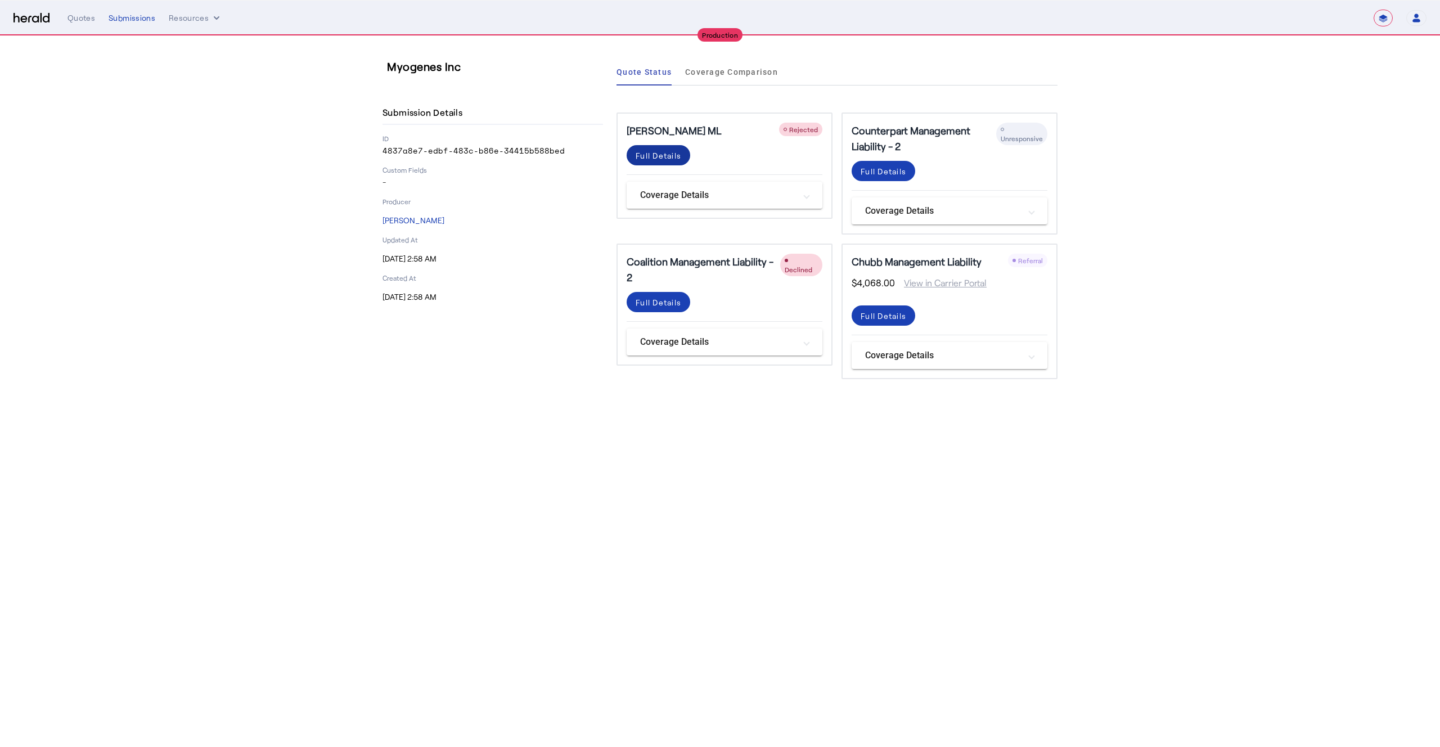
click at [653, 154] on div "Full Details" at bounding box center [659, 156] width 46 height 12
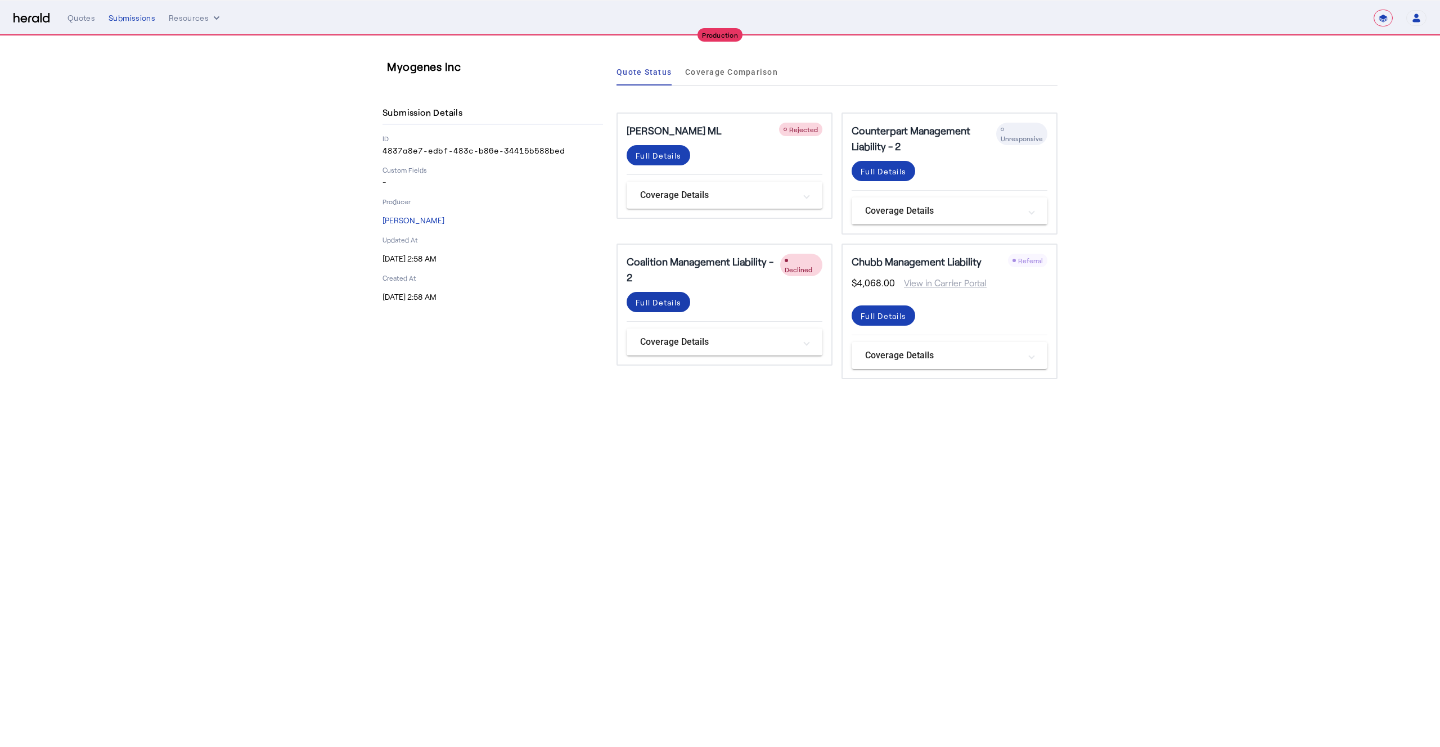
click at [655, 308] on span at bounding box center [659, 302] width 64 height 27
click at [886, 320] on div "Full Details" at bounding box center [884, 316] width 46 height 12
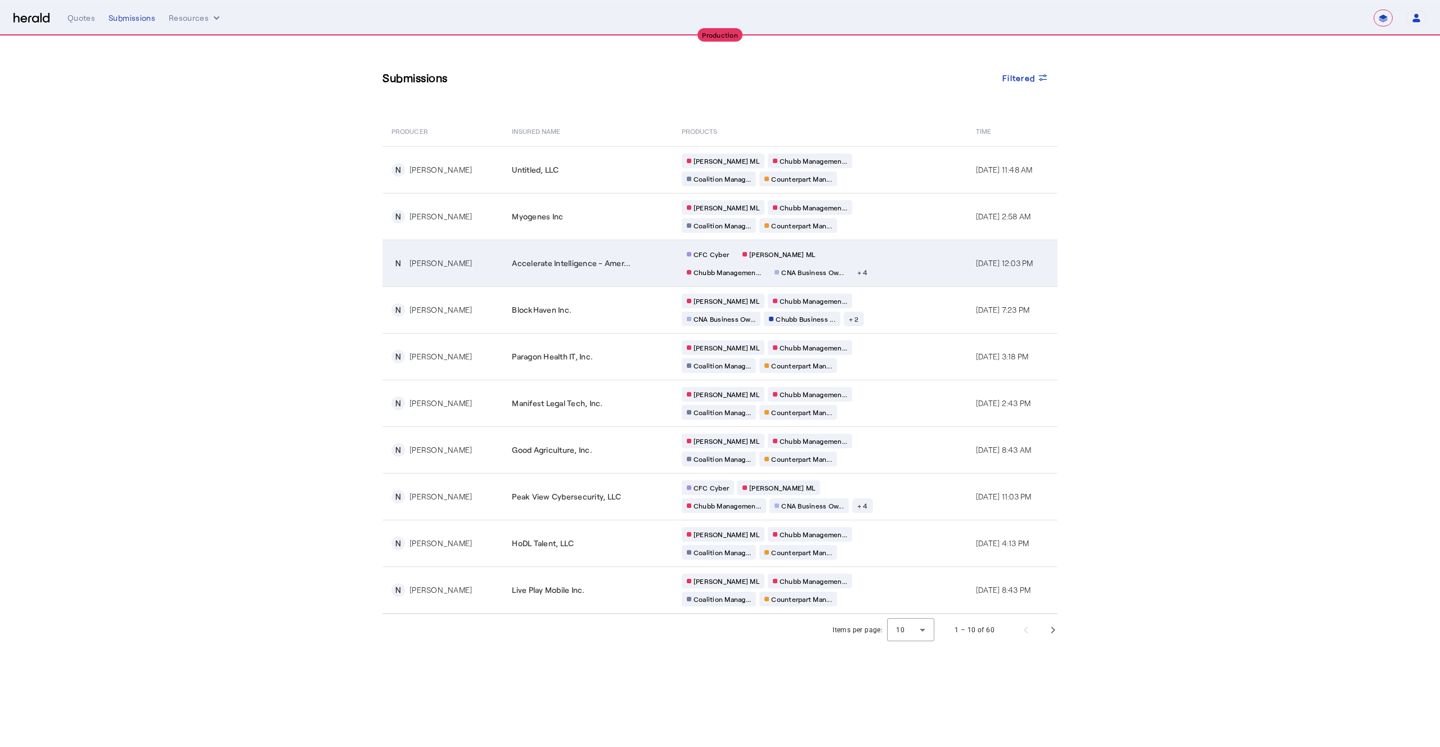
click at [865, 275] on div "CFC Cyber [PERSON_NAME] [PERSON_NAME] Managemen... CNA Business Ow... + 4" at bounding box center [790, 263] width 216 height 33
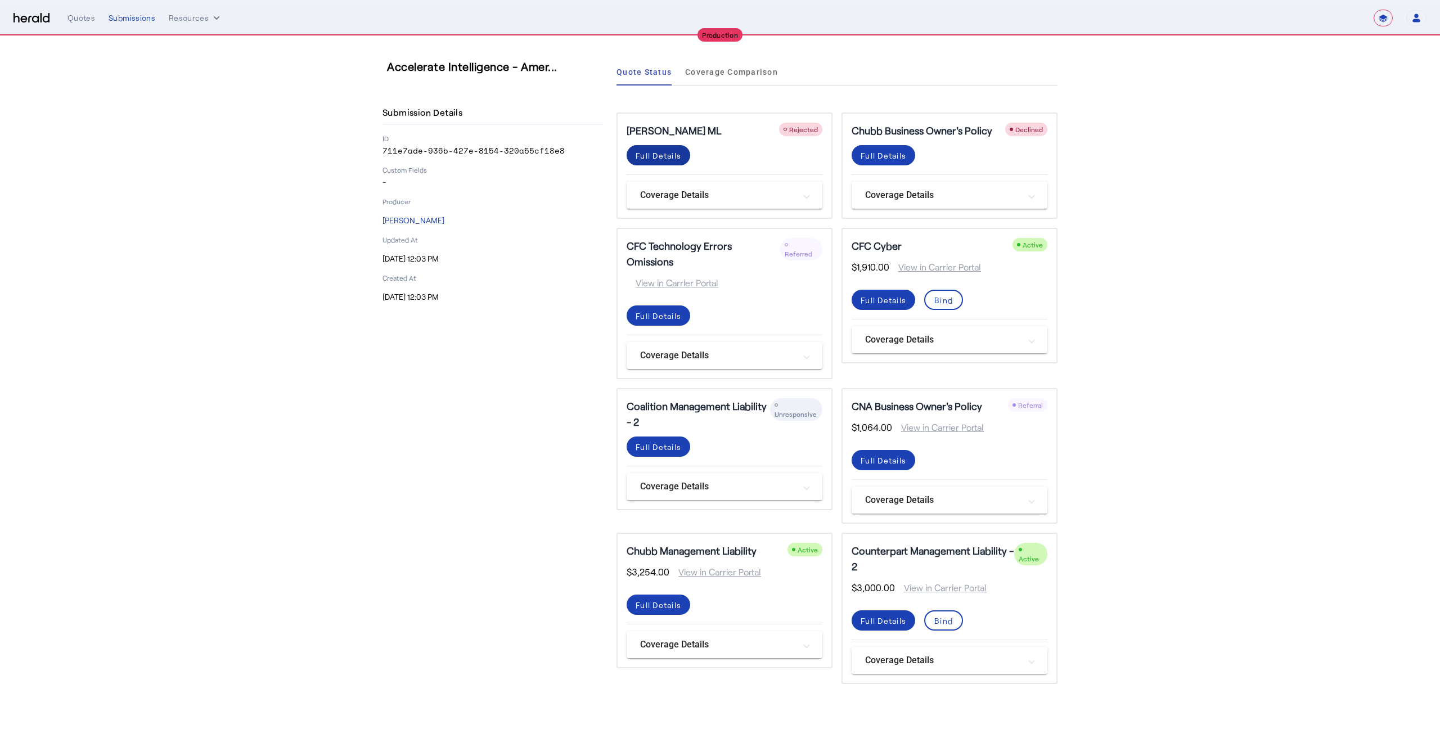
click at [651, 155] on div "Full Details" at bounding box center [659, 156] width 46 height 12
click at [665, 599] on div "Full Details" at bounding box center [659, 605] width 46 height 12
click at [156, 496] on section "Accelerate Intelligence - Amer... Submission Details ID 711e7ade-936b-427e-8154…" at bounding box center [720, 371] width 1440 height 671
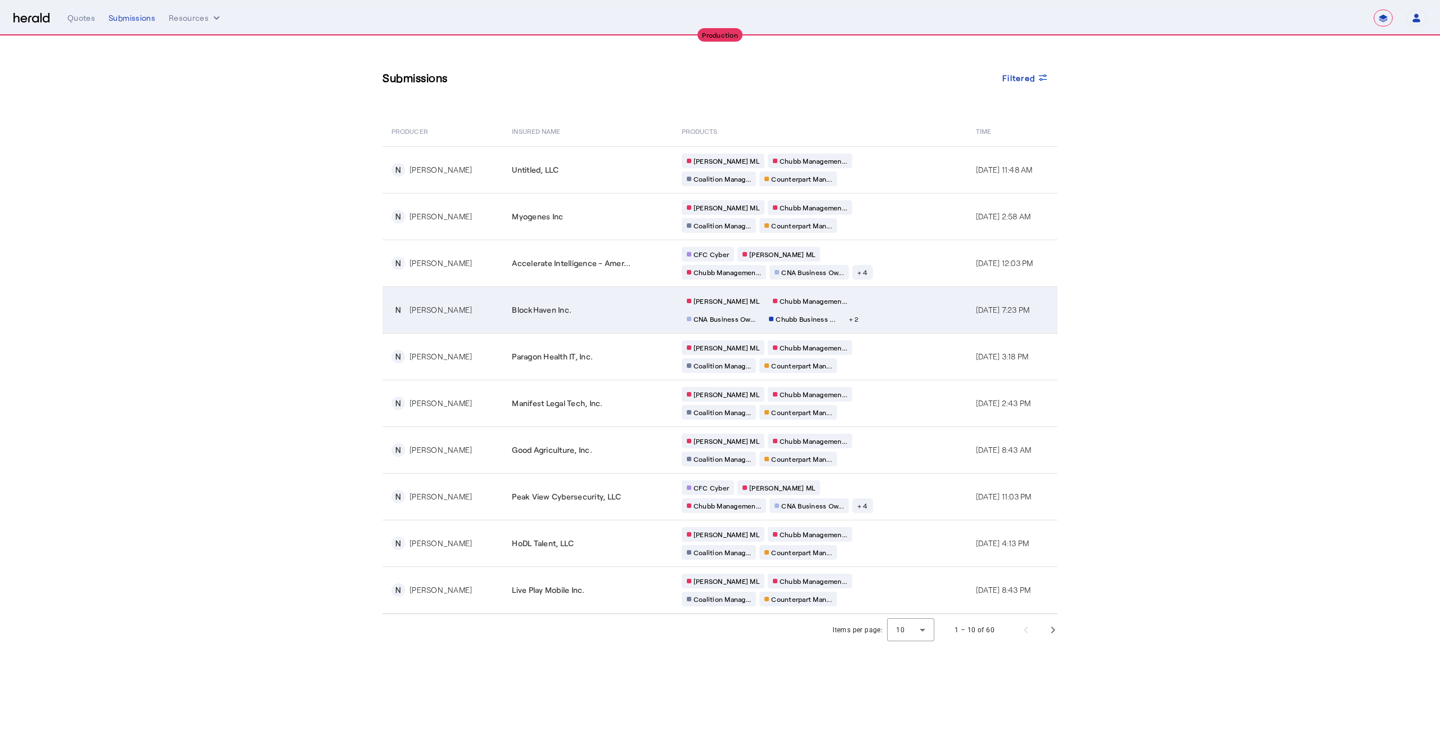
click at [599, 306] on div "BlockHaven Inc." at bounding box center [590, 309] width 156 height 11
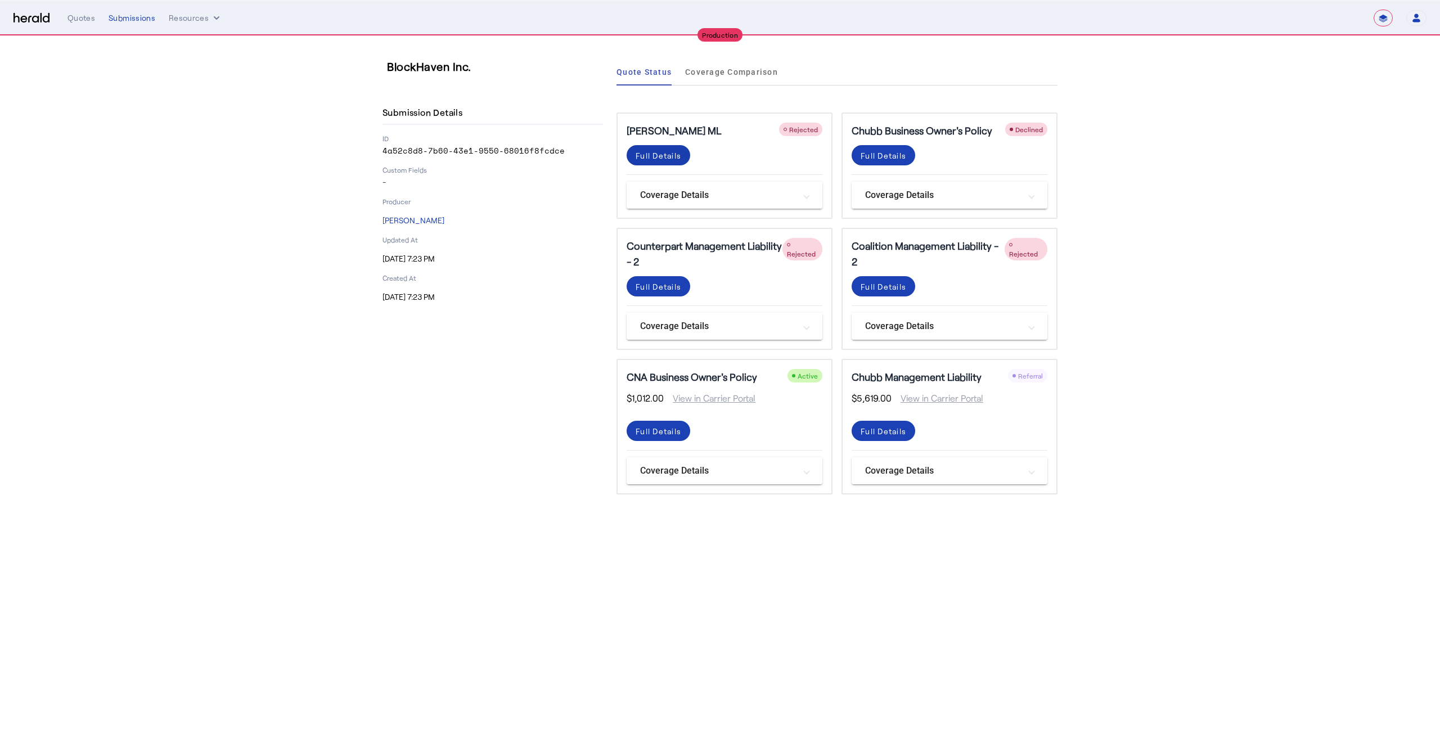
click at [662, 150] on div "Full Details" at bounding box center [659, 156] width 46 height 12
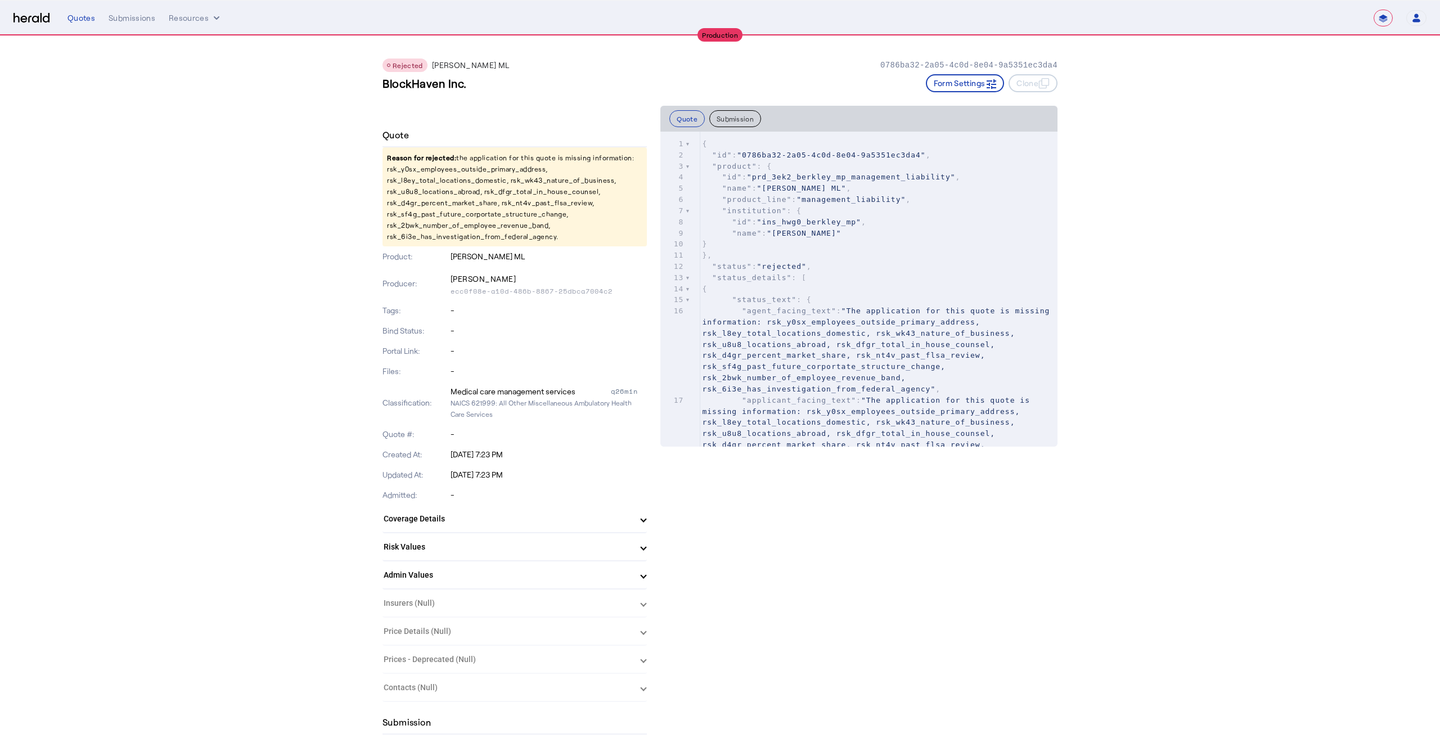
drag, startPoint x: 311, startPoint y: 140, endPoint x: 339, endPoint y: 150, distance: 29.4
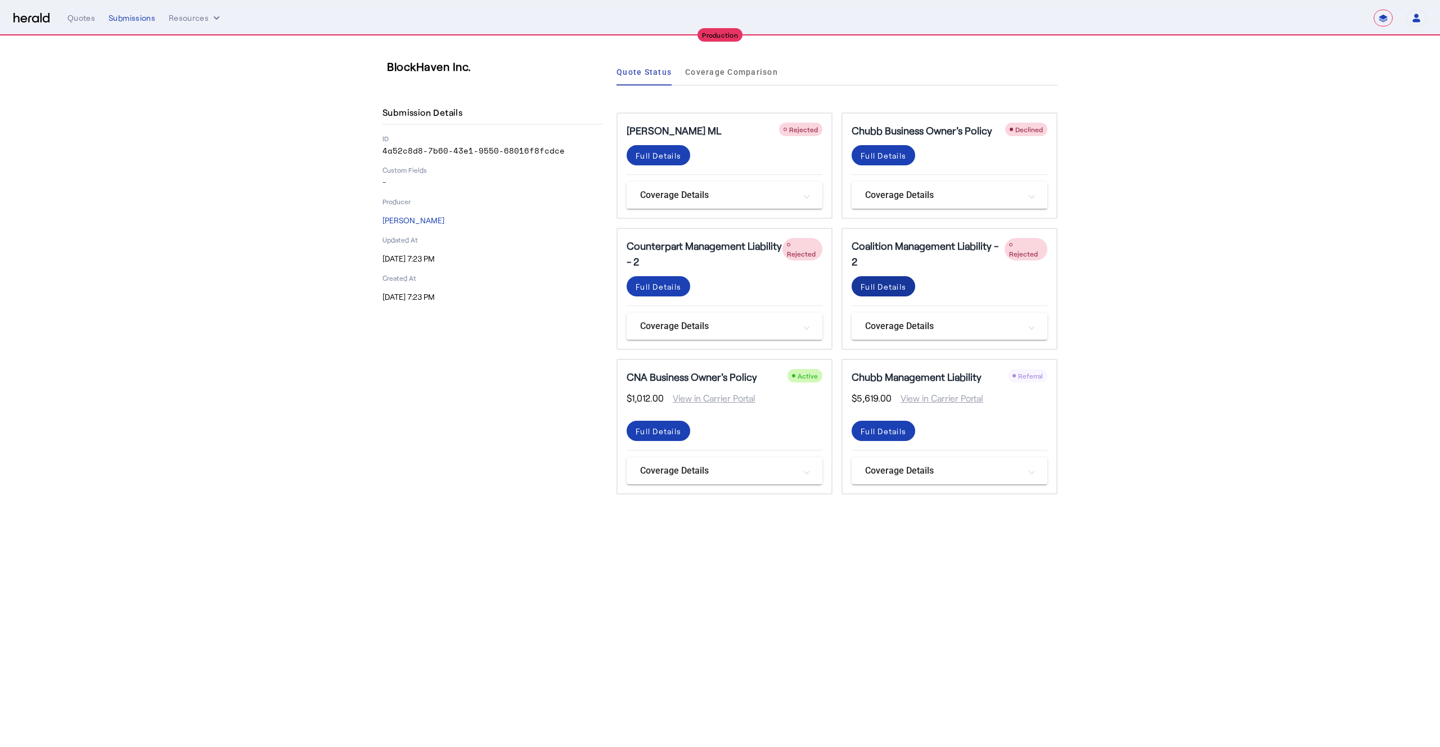
click at [891, 286] on div "Full Details" at bounding box center [884, 287] width 46 height 12
click at [662, 157] on div "Full Details" at bounding box center [659, 156] width 46 height 12
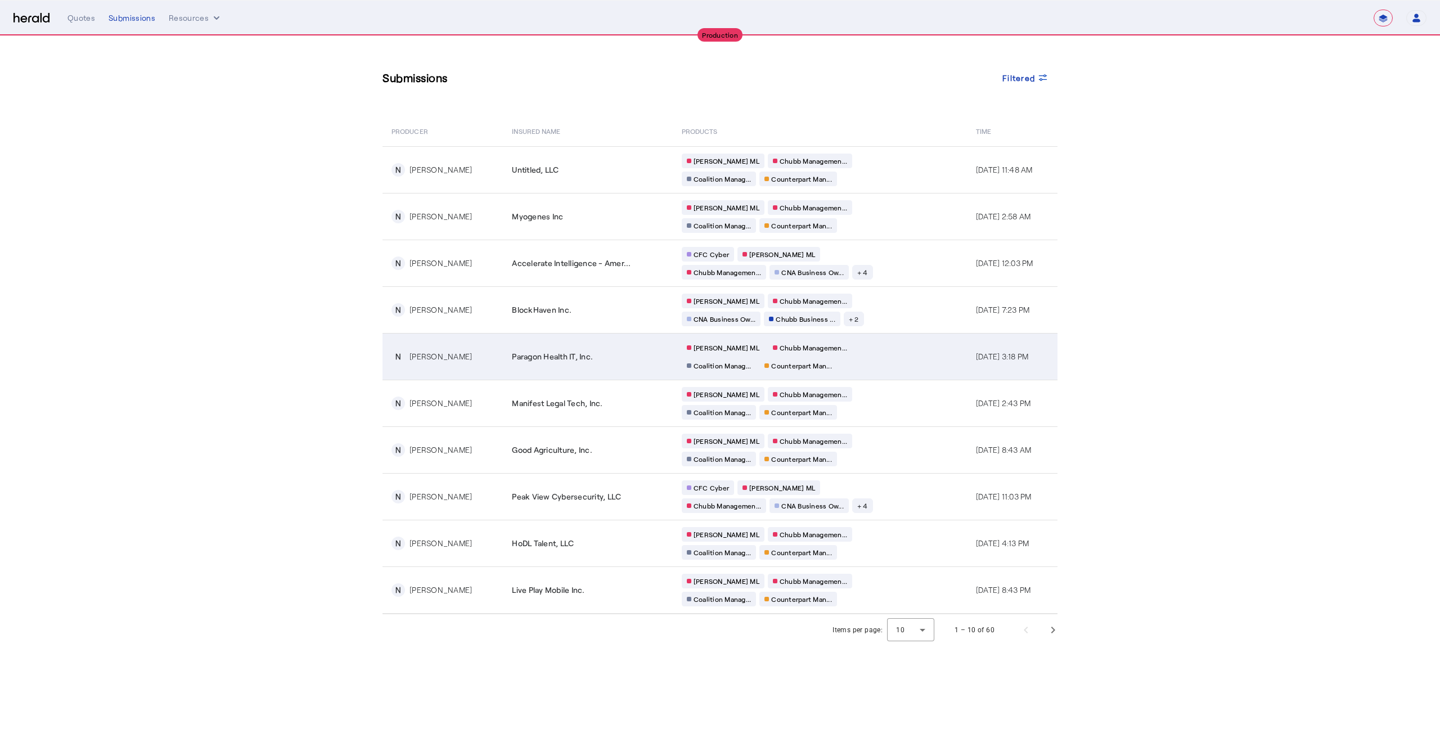
click at [575, 359] on span "Paragon Health IT, Inc." at bounding box center [552, 356] width 81 height 11
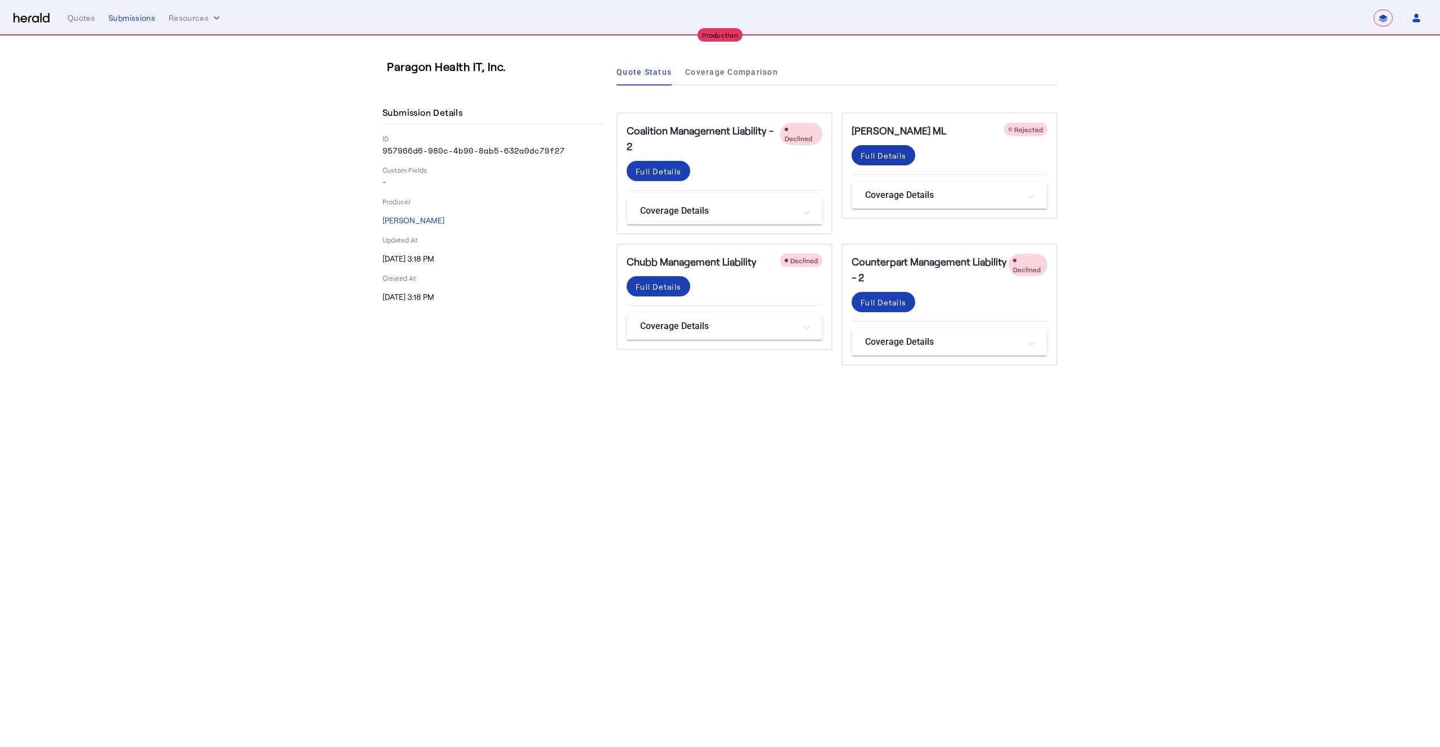
click at [888, 153] on div "Full Details" at bounding box center [884, 156] width 46 height 12
click at [676, 170] on div "Full Details" at bounding box center [659, 171] width 46 height 12
click at [885, 298] on div "Full Details" at bounding box center [884, 302] width 46 height 12
click at [651, 295] on span at bounding box center [659, 286] width 64 height 27
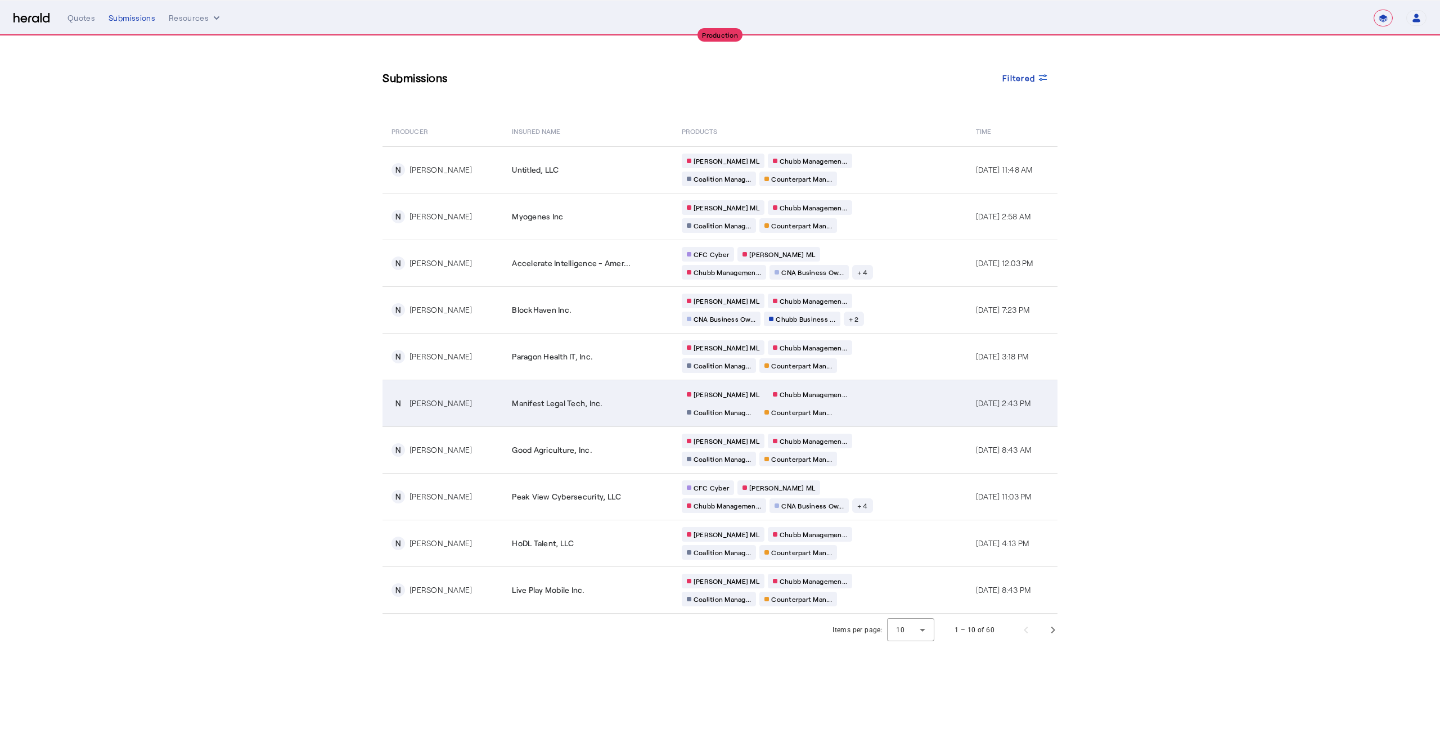
click at [573, 400] on span "Manifest Legal Tech, Inc." at bounding box center [557, 403] width 91 height 11
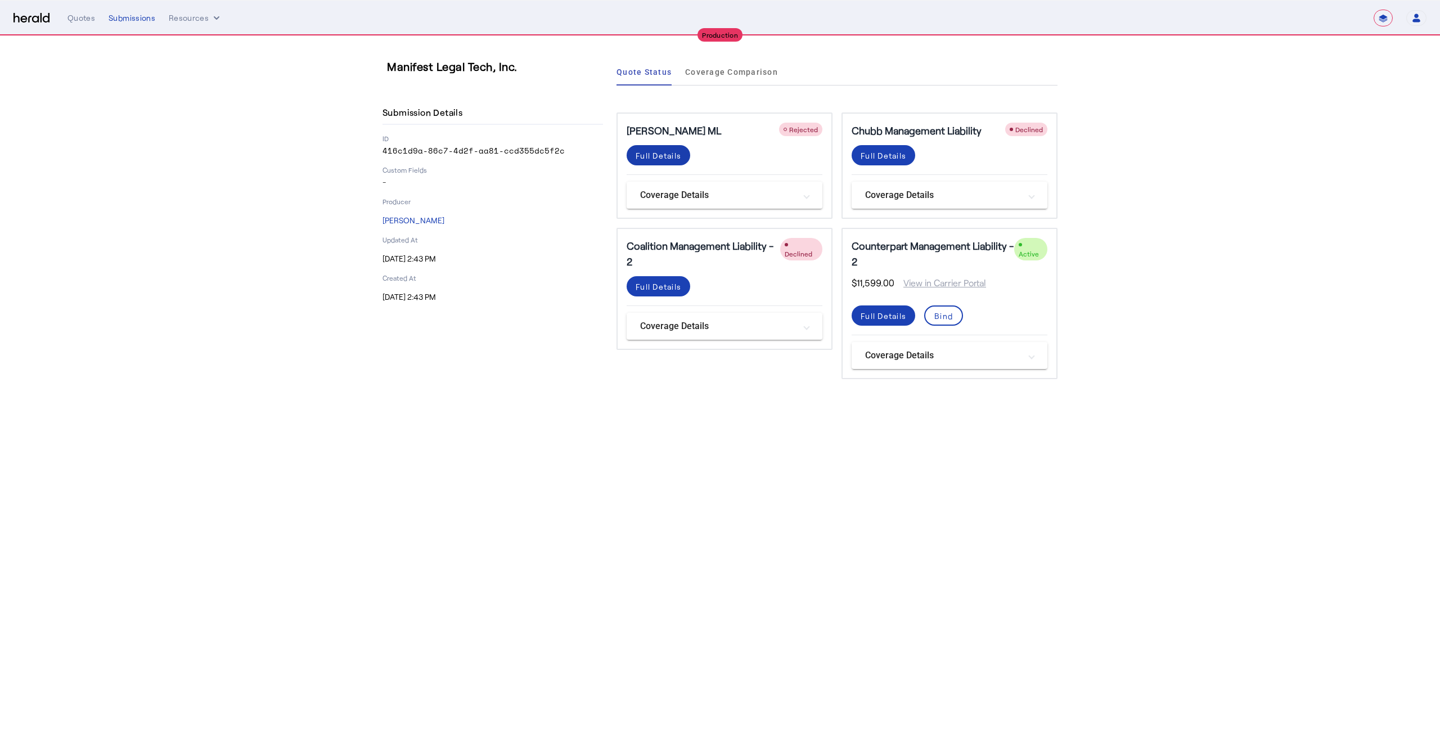
click at [657, 156] on div "Full Details" at bounding box center [659, 156] width 46 height 12
click at [884, 159] on div "Full Details" at bounding box center [884, 156] width 46 height 12
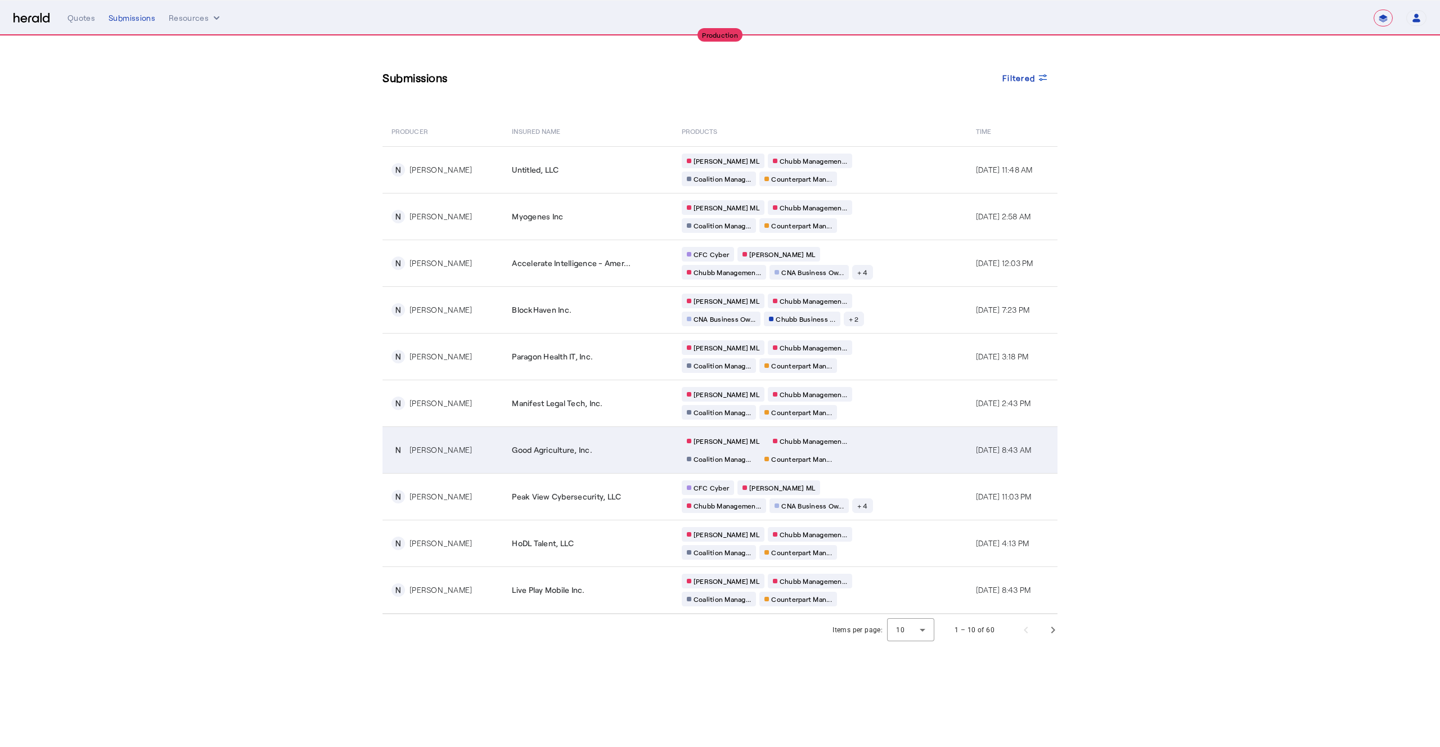
click at [582, 444] on span "Good Agriculture, Inc." at bounding box center [552, 449] width 80 height 11
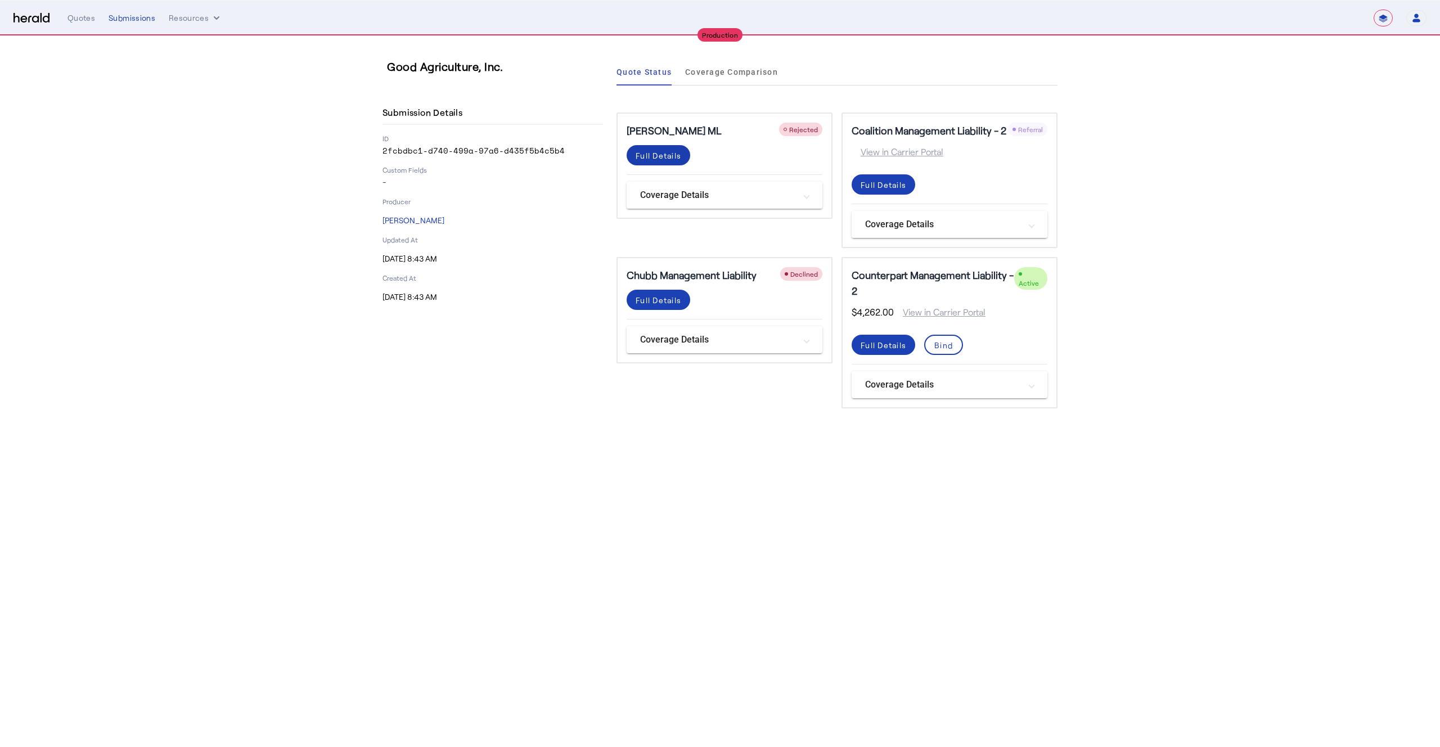
click at [653, 151] on div "Full Details" at bounding box center [659, 156] width 46 height 12
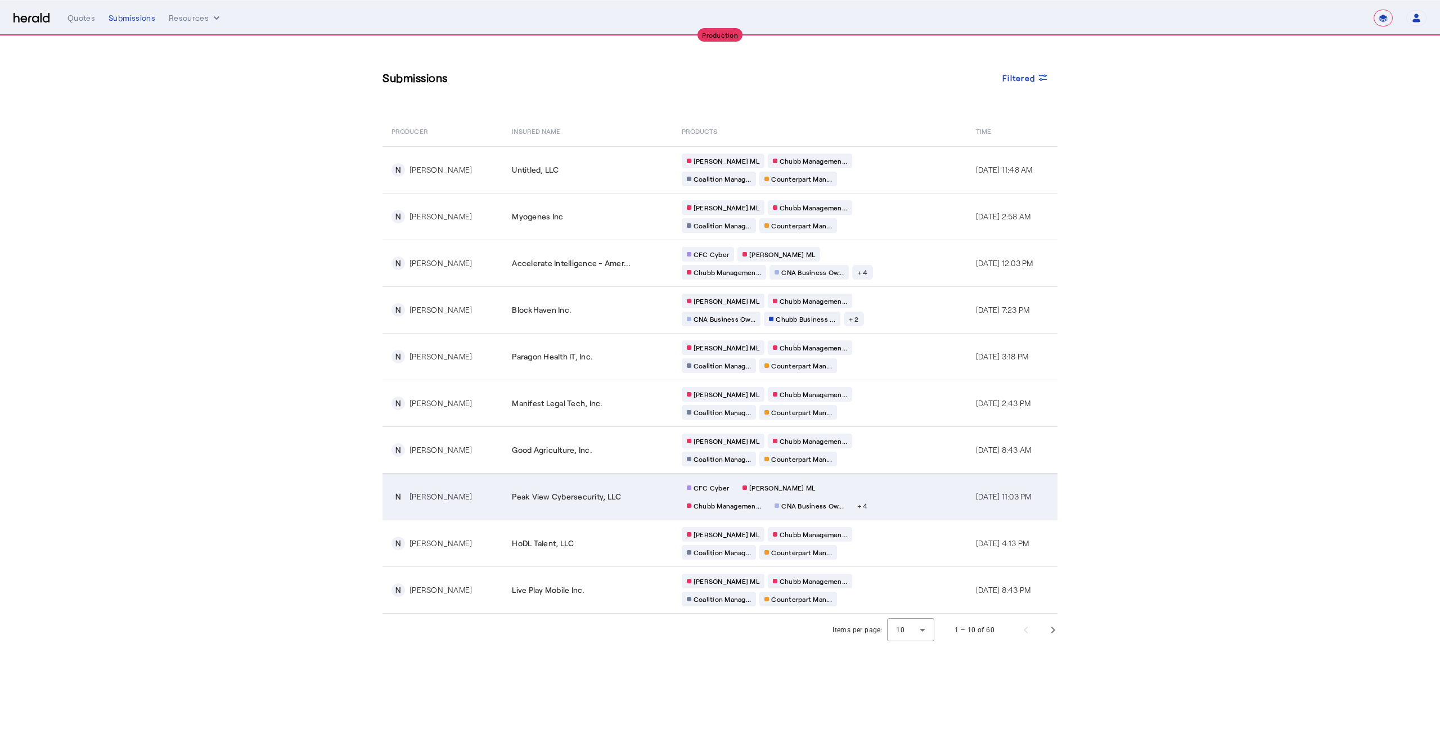
click at [592, 503] on td "Peak View Cybersecurity, LLC" at bounding box center [588, 496] width 170 height 47
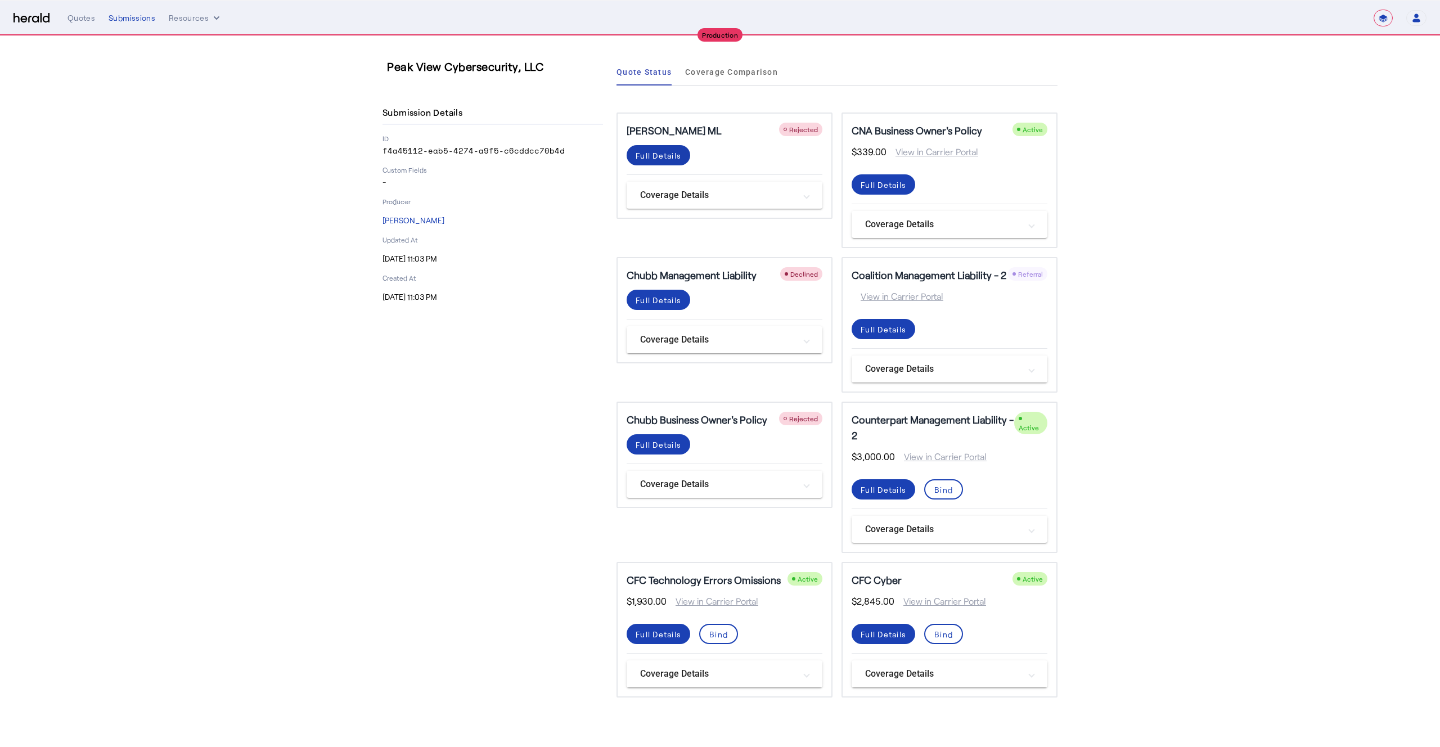
click at [666, 151] on div "Full Details" at bounding box center [659, 156] width 46 height 12
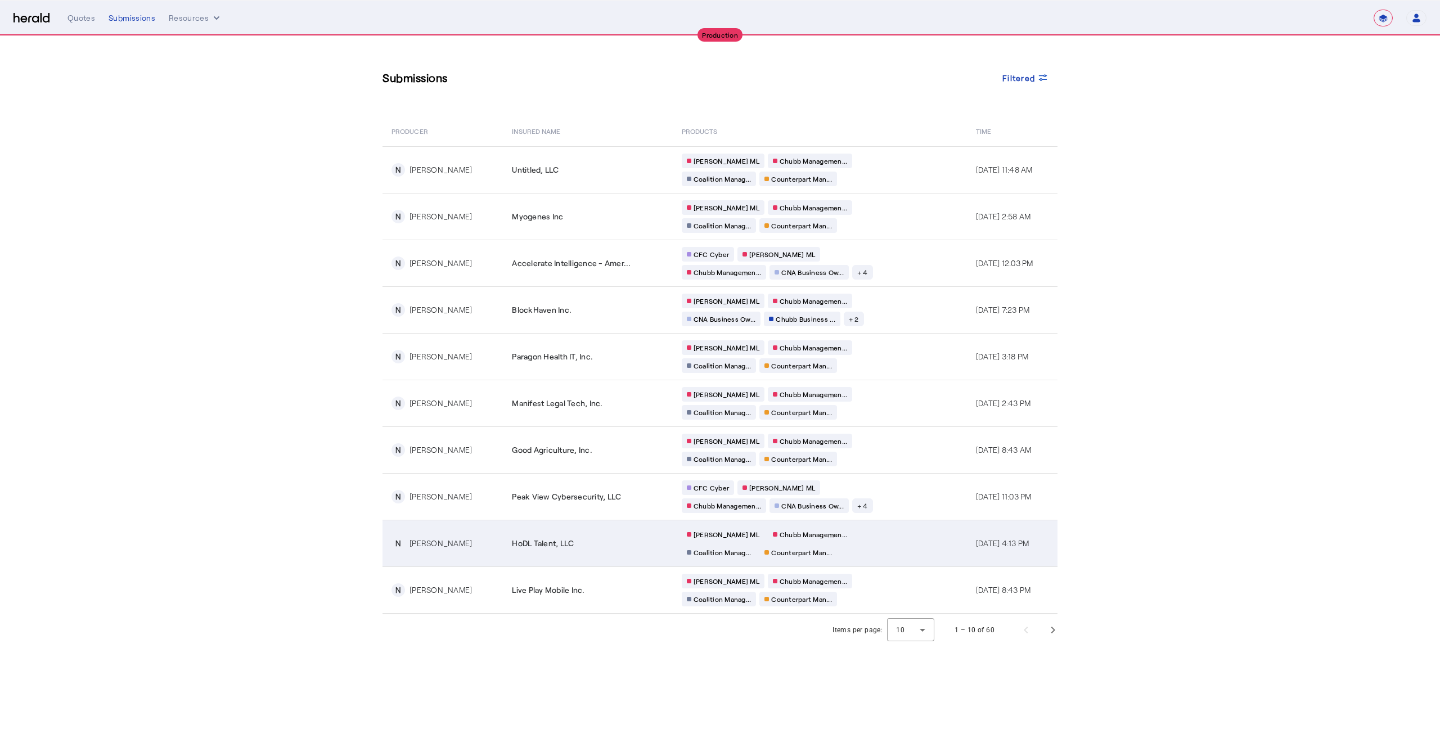
click at [559, 545] on span "HoDL Talent, LLC" at bounding box center [543, 543] width 62 height 11
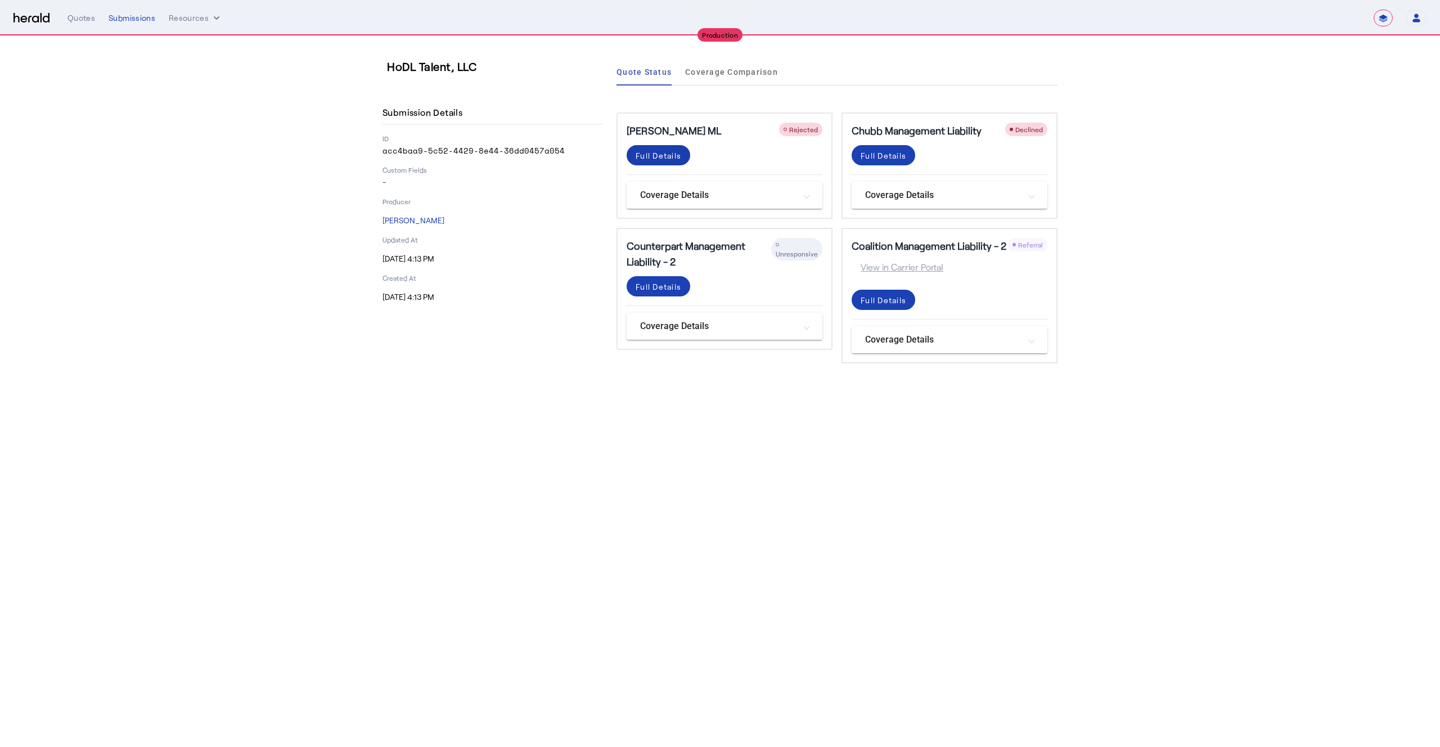
click at [649, 155] on div "Full Details" at bounding box center [659, 156] width 46 height 12
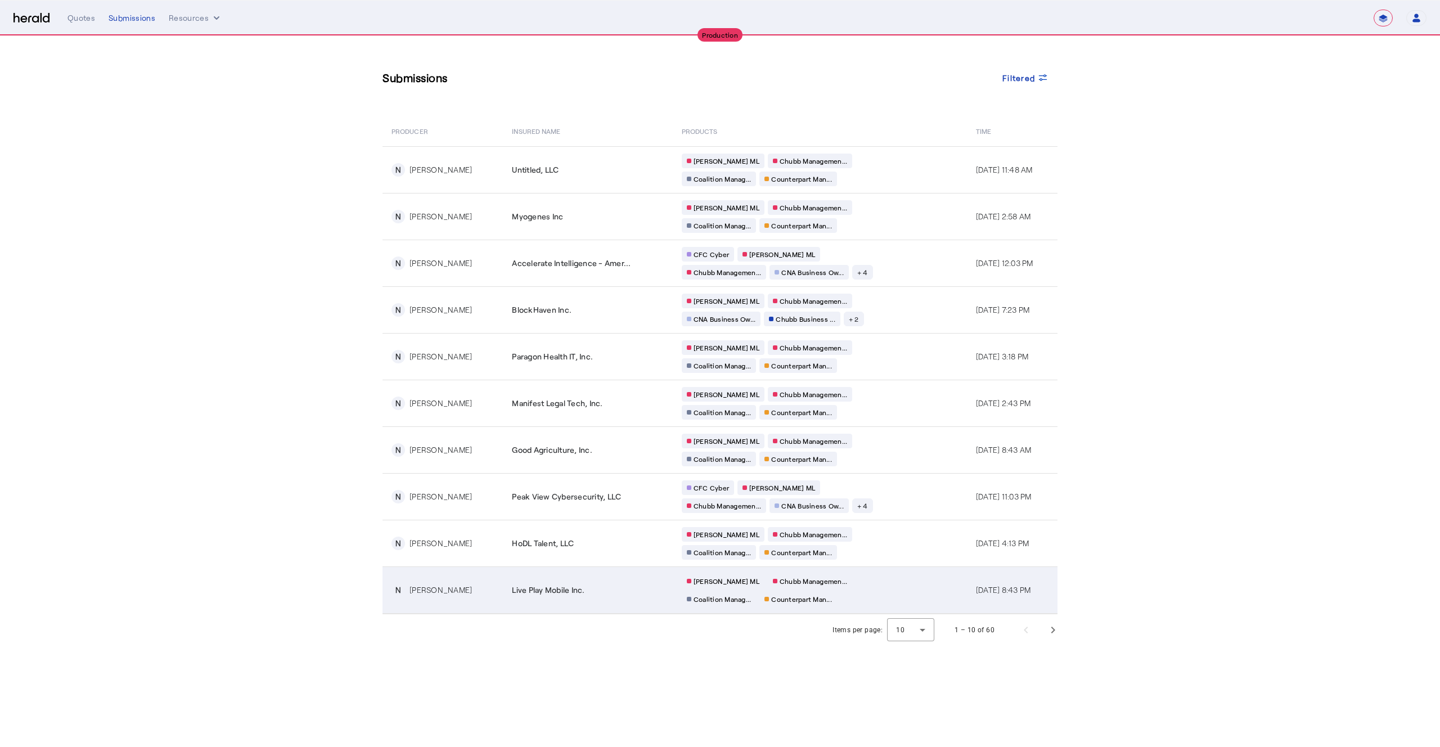
click at [561, 600] on td "Live Play Mobile Inc." at bounding box center [588, 590] width 170 height 47
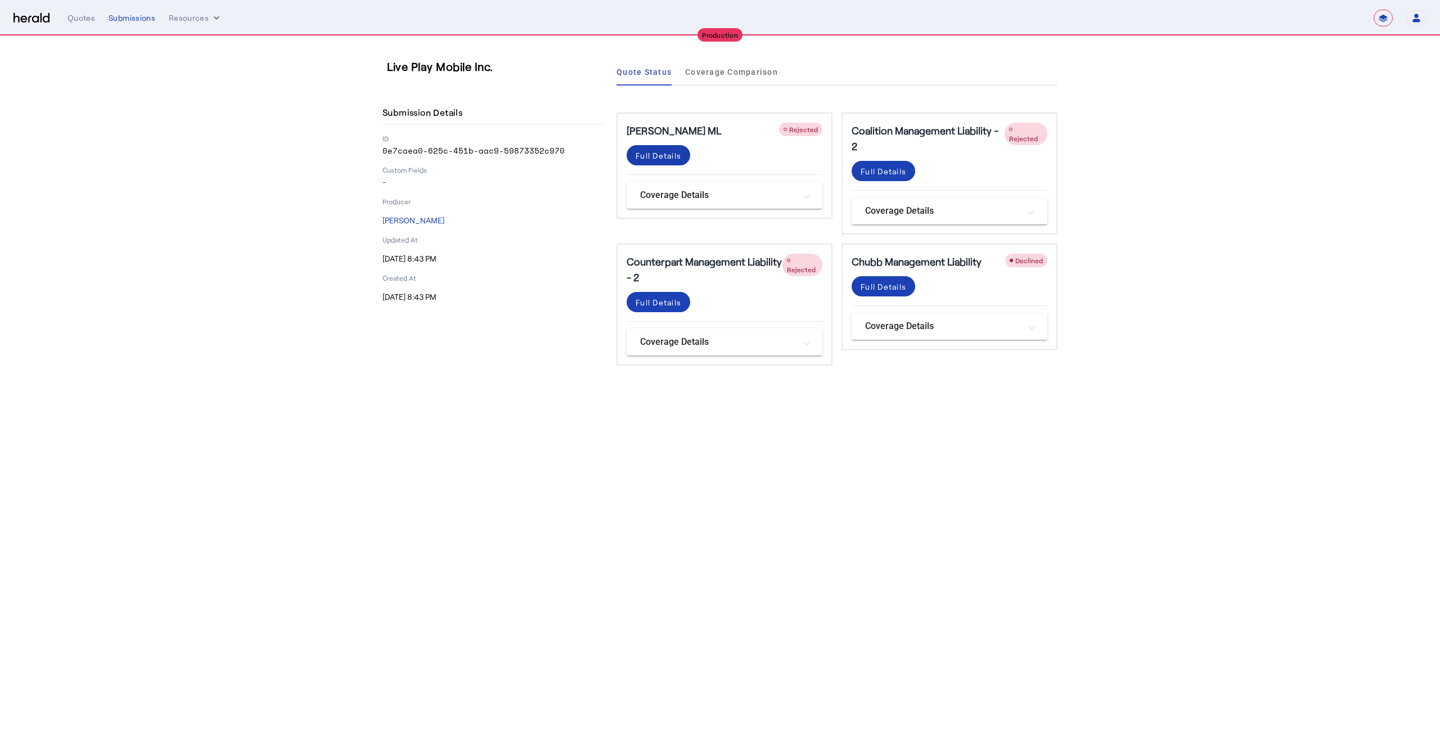
click at [667, 156] on div "Full Details" at bounding box center [659, 156] width 46 height 12
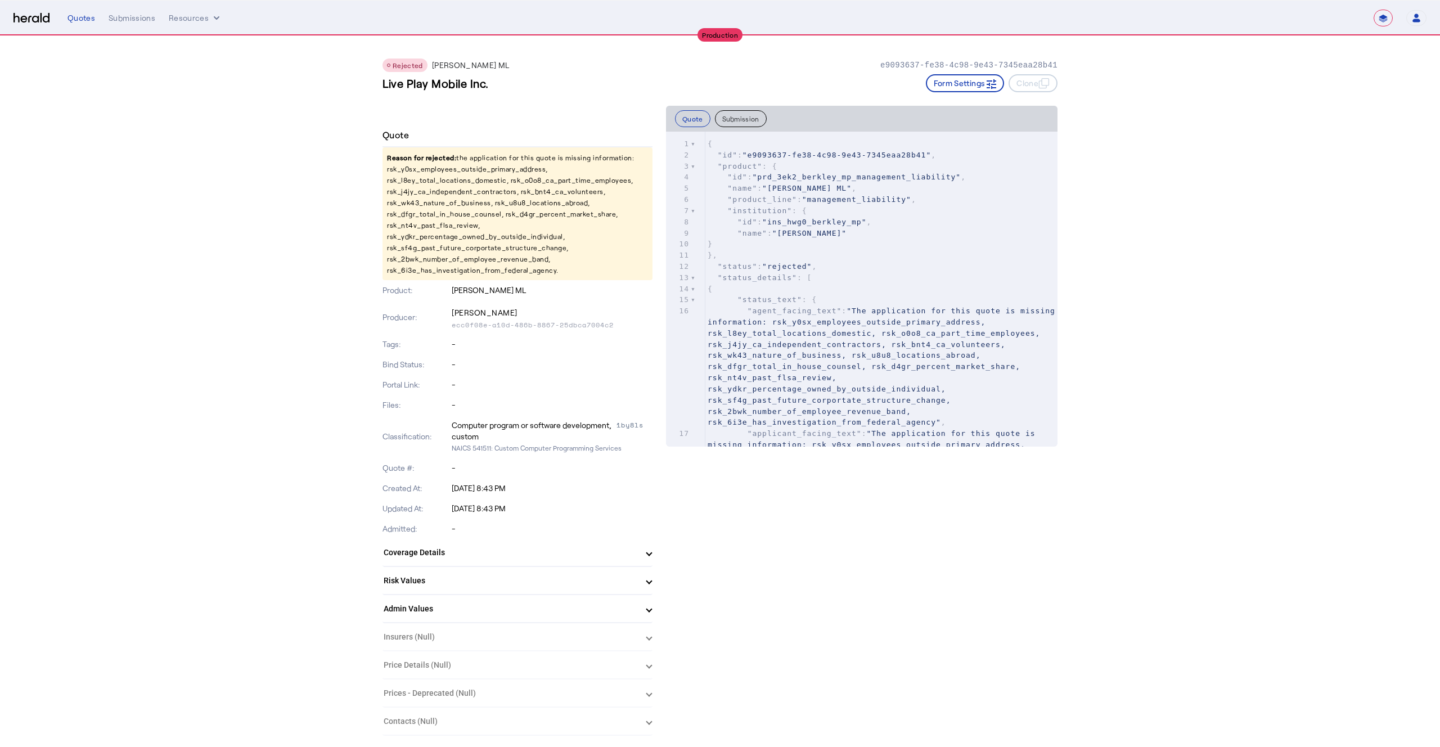
select select "**********"
